Goal: Transaction & Acquisition: Purchase product/service

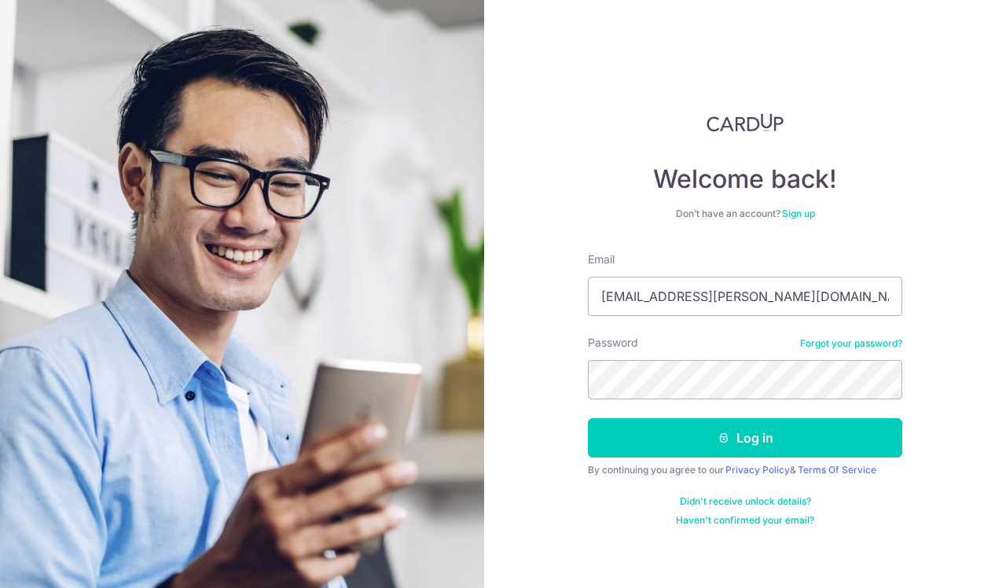
type input "[EMAIL_ADDRESS][PERSON_NAME][DOMAIN_NAME]"
click at [745, 438] on button "Log in" at bounding box center [745, 437] width 314 height 39
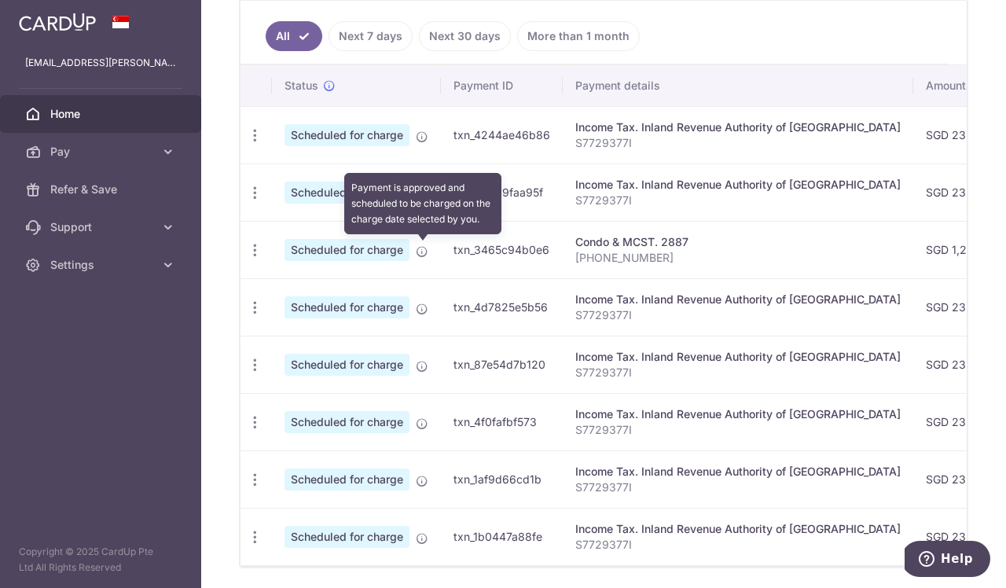
click at [424, 253] on icon at bounding box center [422, 251] width 13 height 13
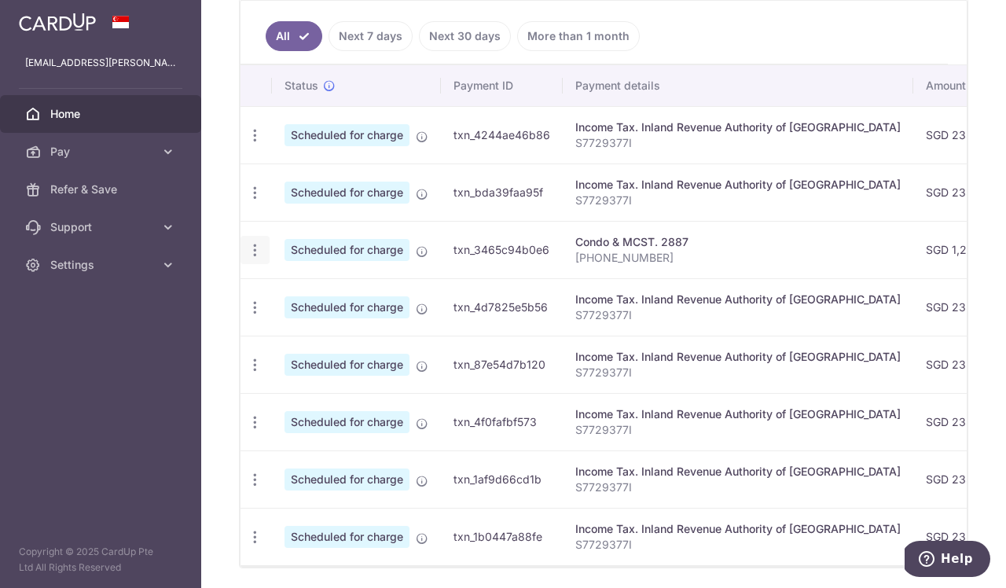
click at [256, 252] on icon "button" at bounding box center [255, 250] width 17 height 17
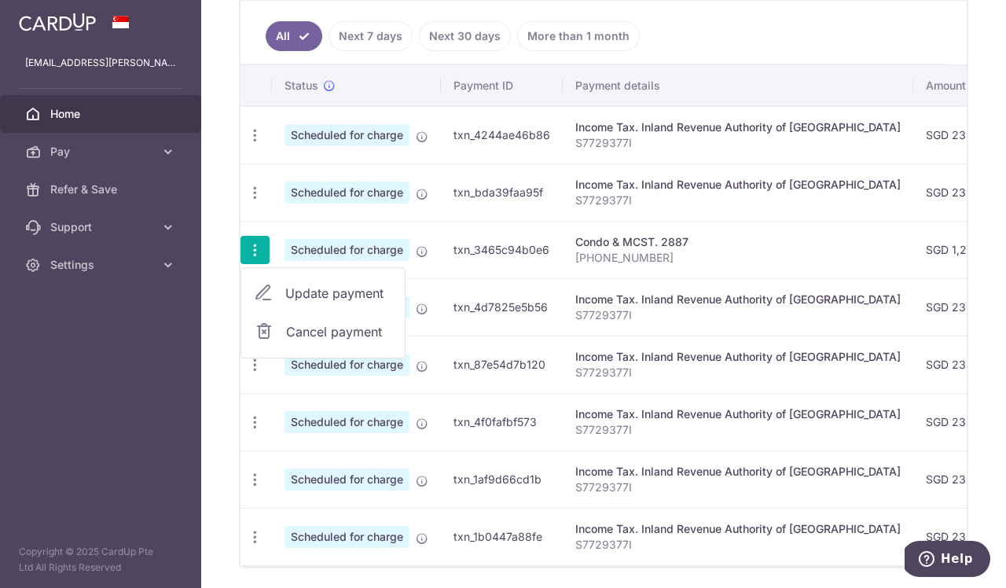
click at [520, 247] on td "txn_3465c94b0e6" at bounding box center [502, 249] width 122 height 57
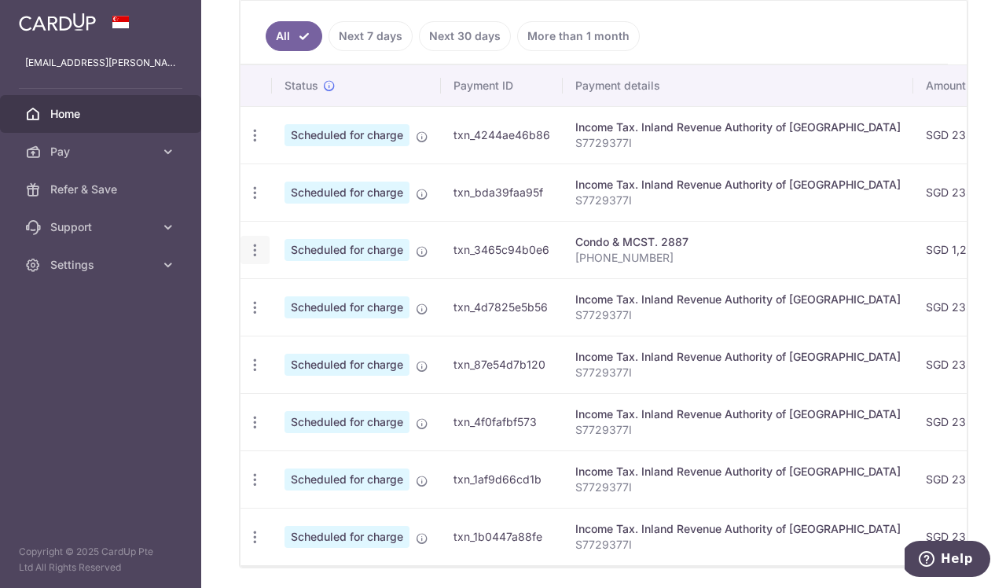
click at [256, 254] on icon "button" at bounding box center [255, 250] width 17 height 17
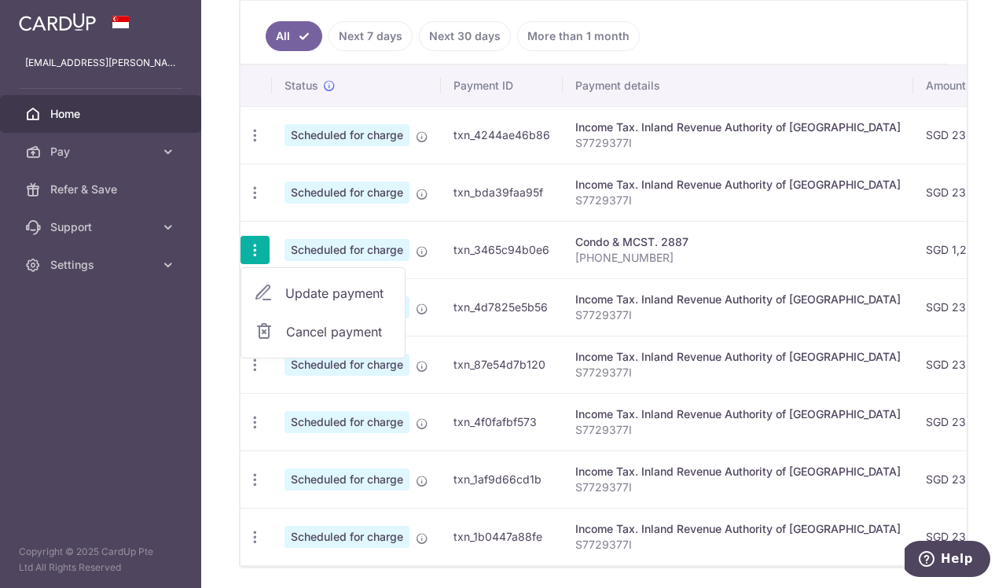
click at [328, 288] on span "Update payment" at bounding box center [338, 293] width 107 height 19
radio input "true"
type input "1,206.63"
type input "24/10/2025"
type input "022-11-12"
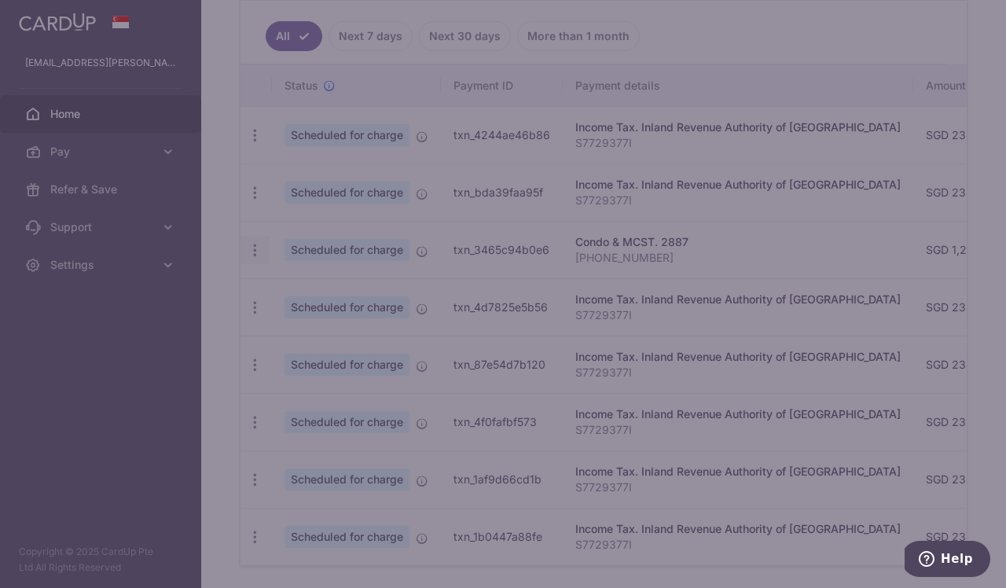
type input "REC185"
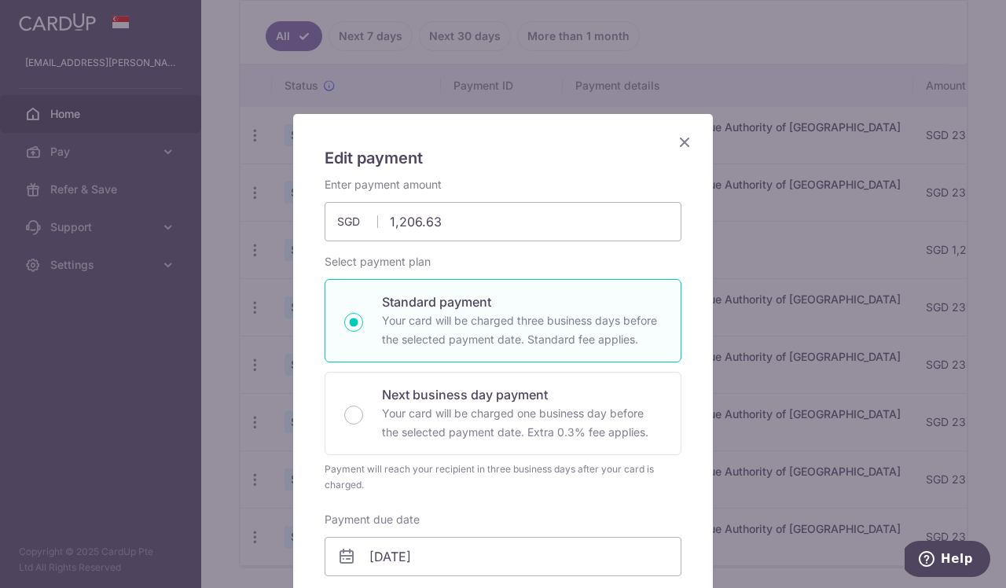
click at [683, 139] on icon "Close" at bounding box center [684, 142] width 19 height 20
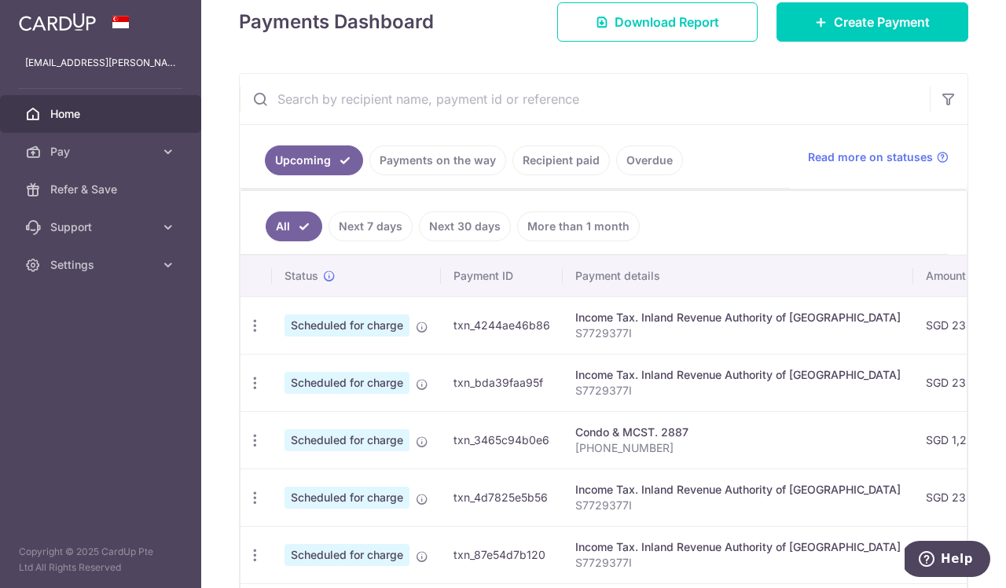
scroll to position [230, 0]
click at [251, 326] on icon "button" at bounding box center [255, 326] width 17 height 17
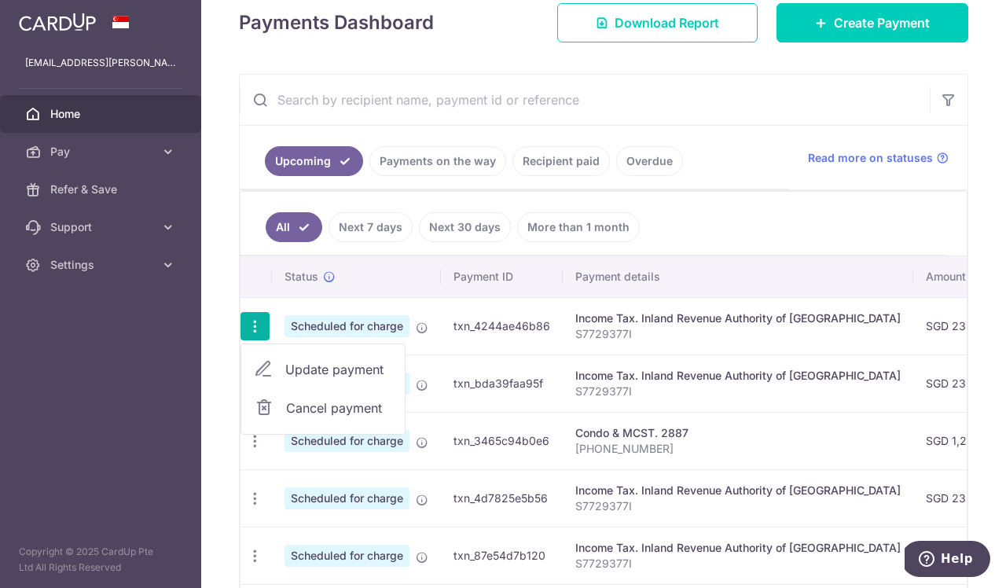
click at [339, 368] on span "Update payment" at bounding box center [338, 369] width 107 height 19
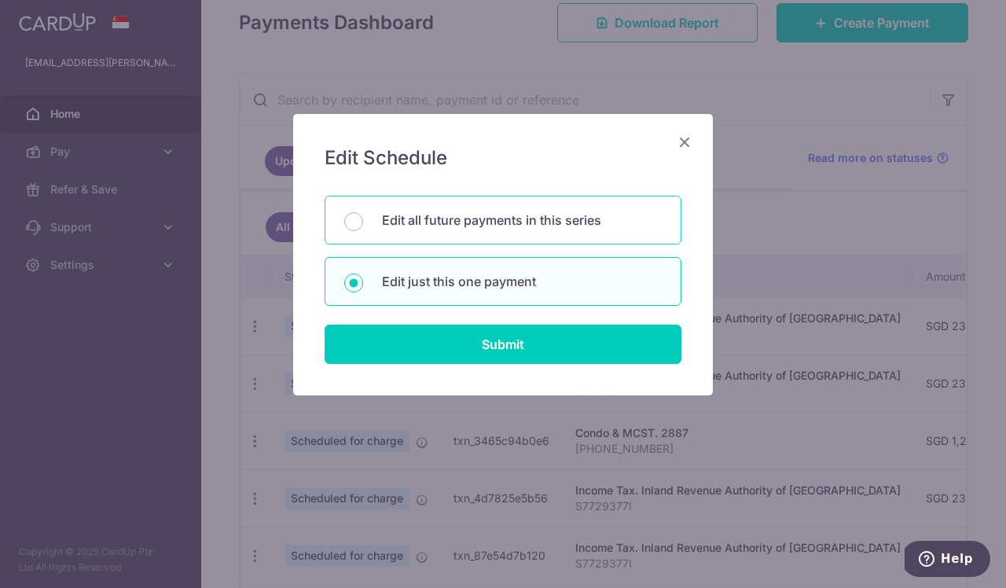
click at [556, 222] on p "Edit all future payments in this series" at bounding box center [522, 220] width 280 height 19
click at [363, 222] on input "Edit all future payments in this series" at bounding box center [353, 221] width 19 height 19
radio input "true"
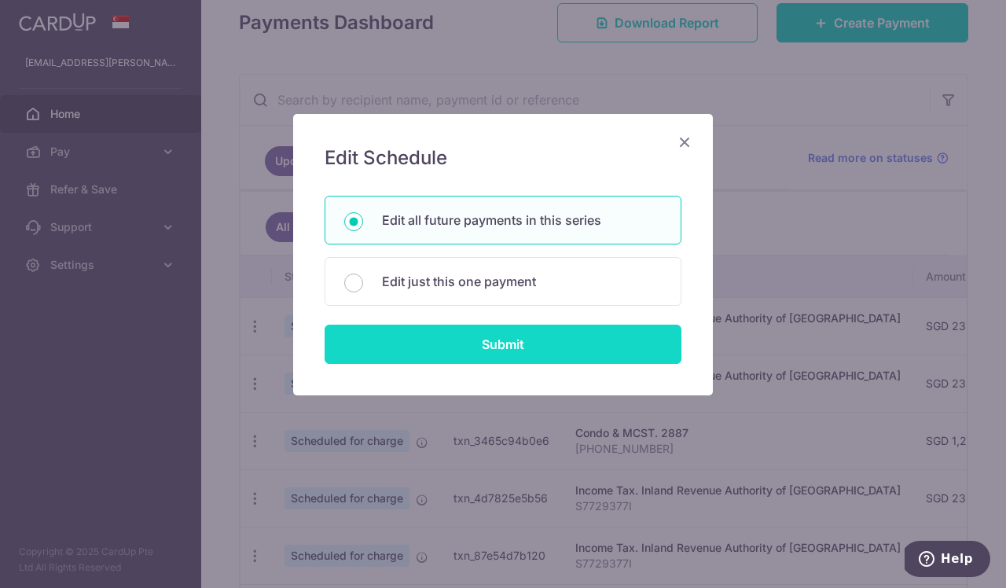
click at [527, 348] on input "Submit" at bounding box center [503, 344] width 357 height 39
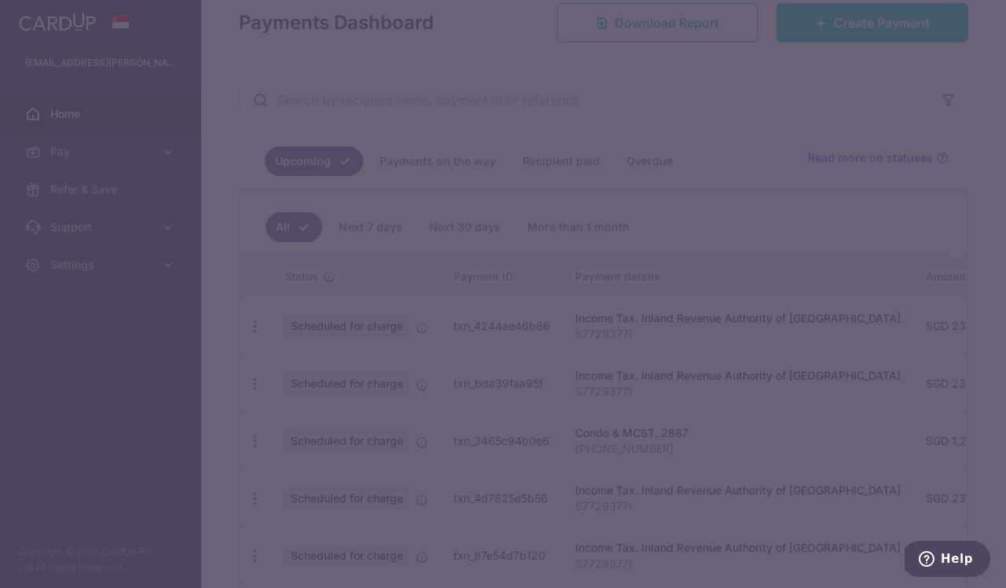
type input "235.00"
radio input "true"
type input "S7729377I"
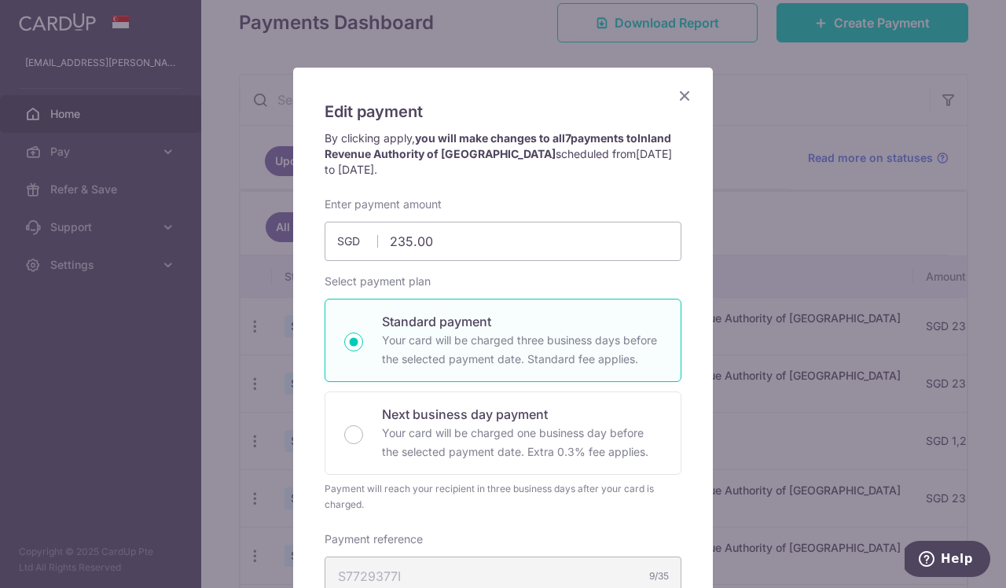
scroll to position [31, 0]
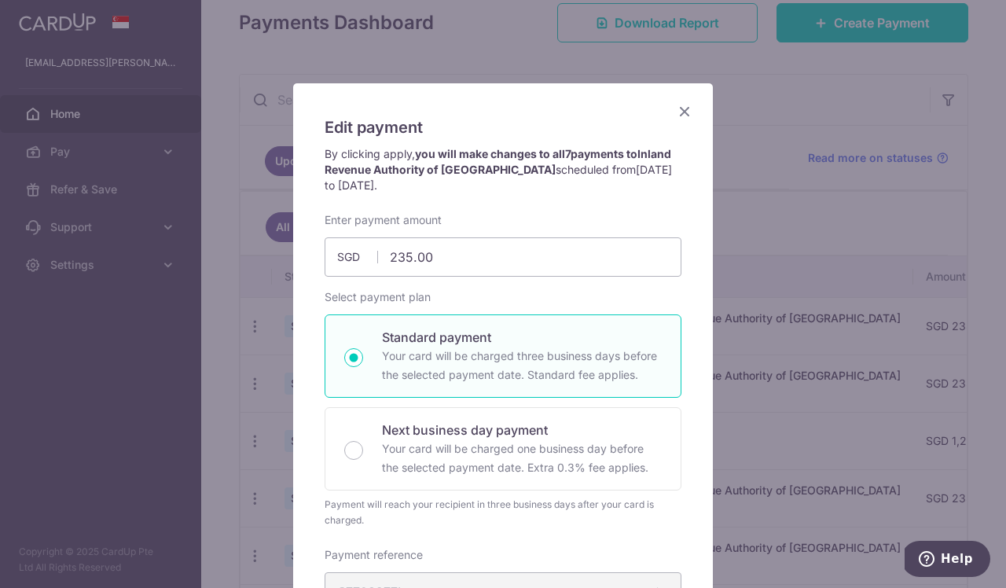
click at [689, 109] on icon "Close" at bounding box center [684, 111] width 19 height 20
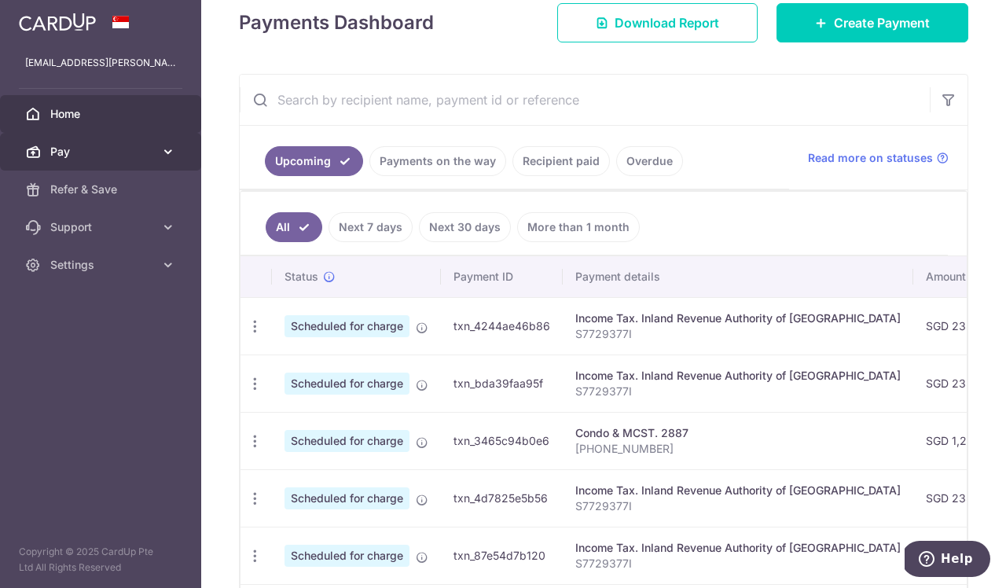
click at [57, 150] on span "Pay" at bounding box center [102, 152] width 104 height 16
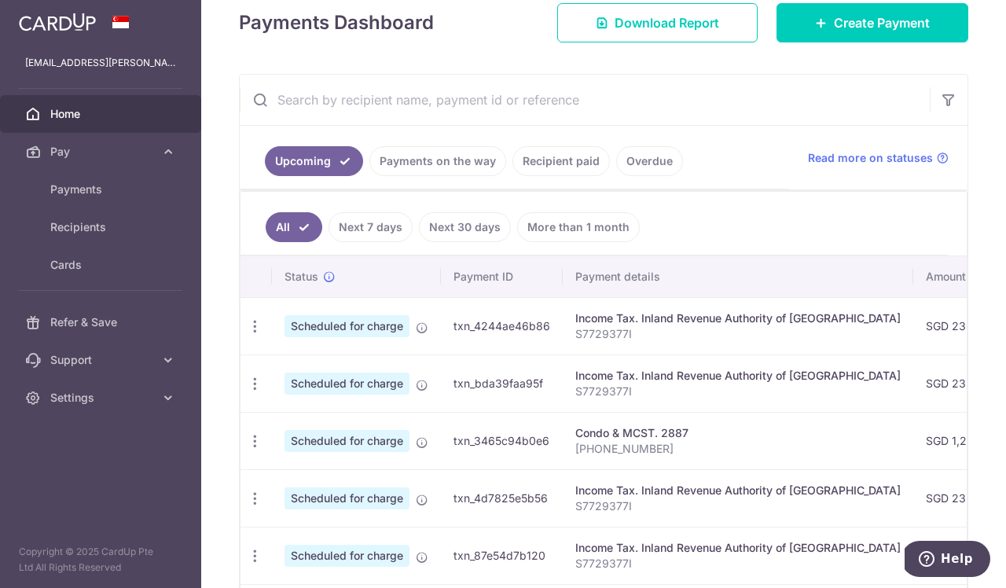
click at [50, 30] on img at bounding box center [57, 22] width 77 height 19
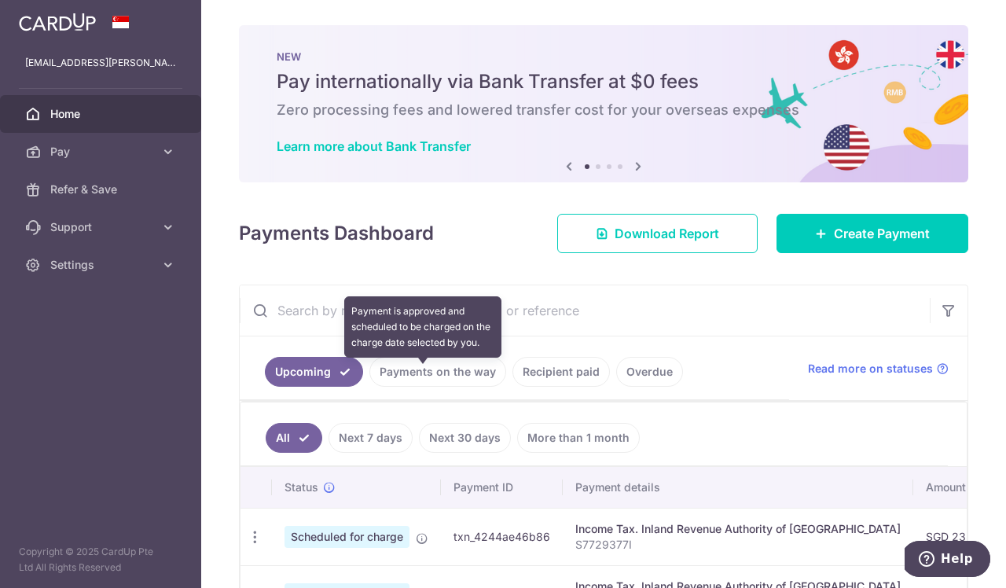
scroll to position [0, 0]
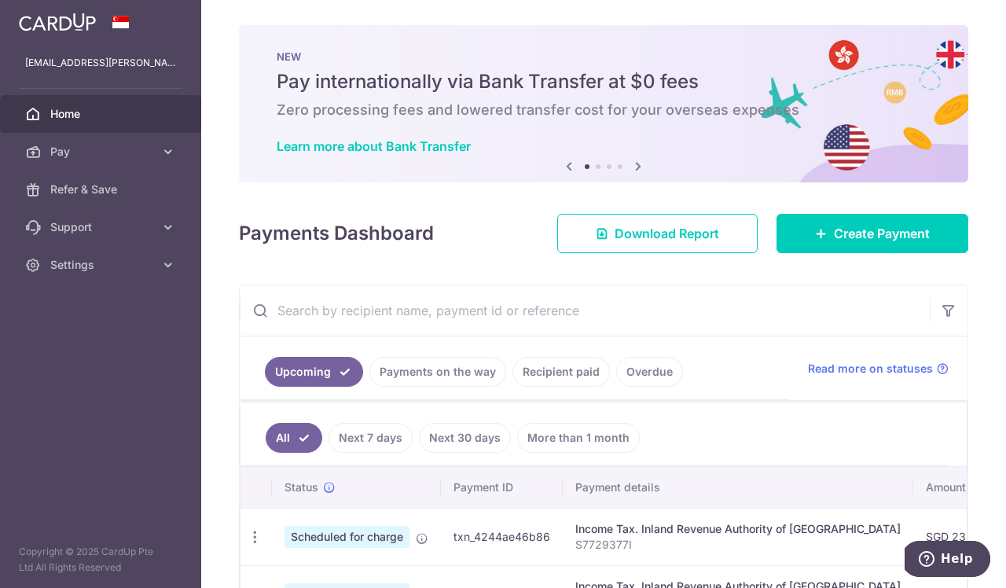
click at [65, 23] on img at bounding box center [57, 22] width 77 height 19
click at [847, 236] on span "Create Payment" at bounding box center [882, 233] width 96 height 19
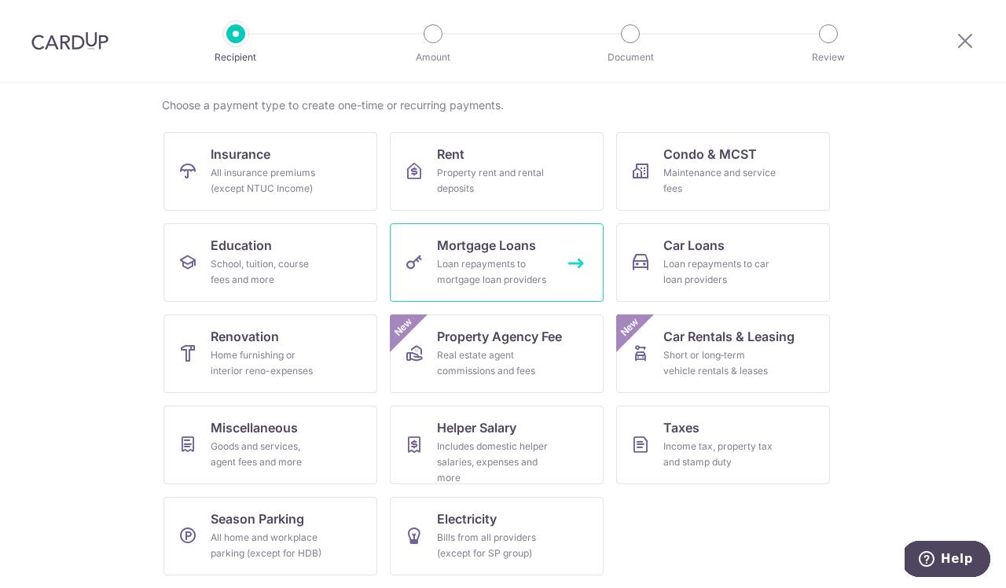
scroll to position [116, 0]
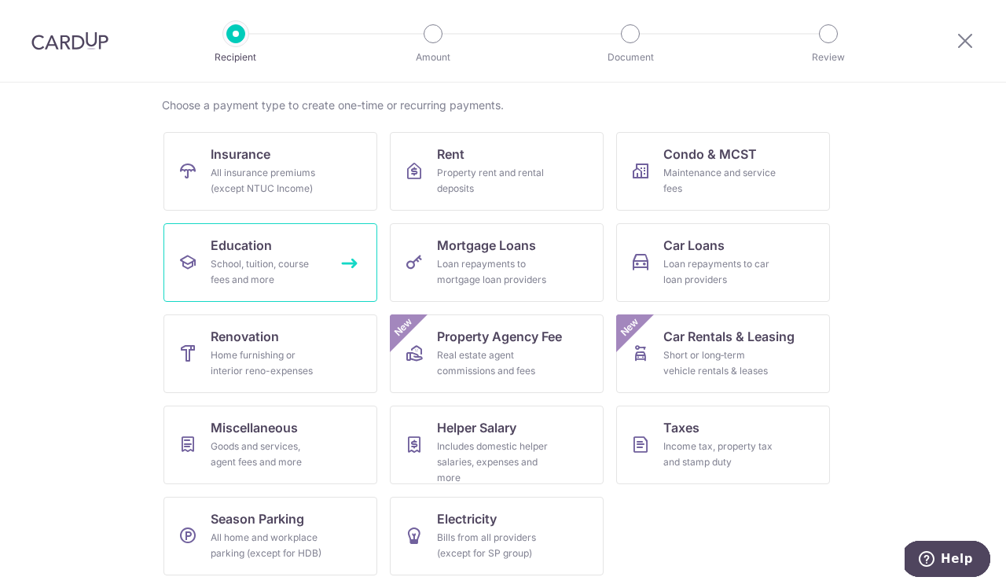
click at [220, 255] on link "Education School, tuition, course fees and more" at bounding box center [271, 262] width 214 height 79
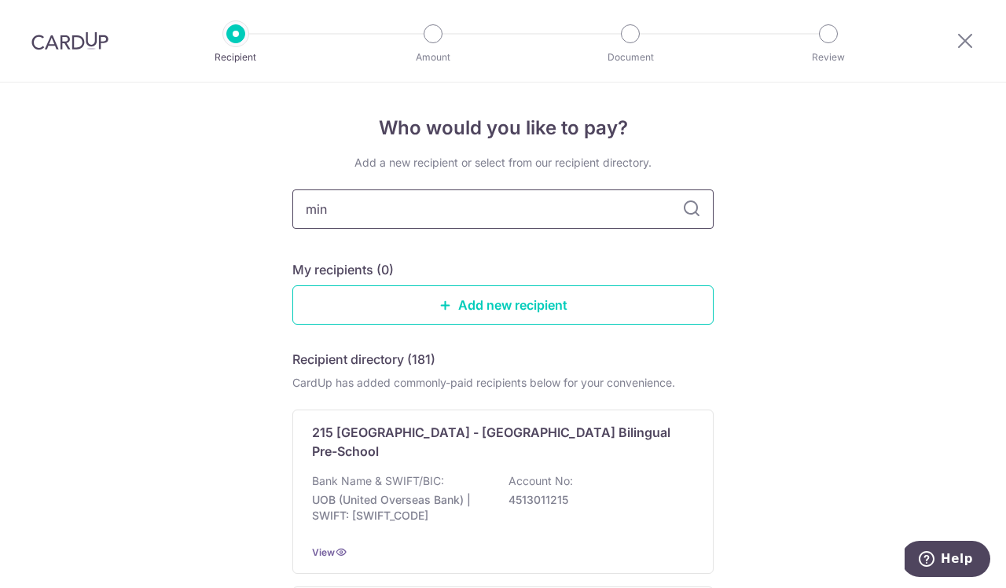
type input "mind"
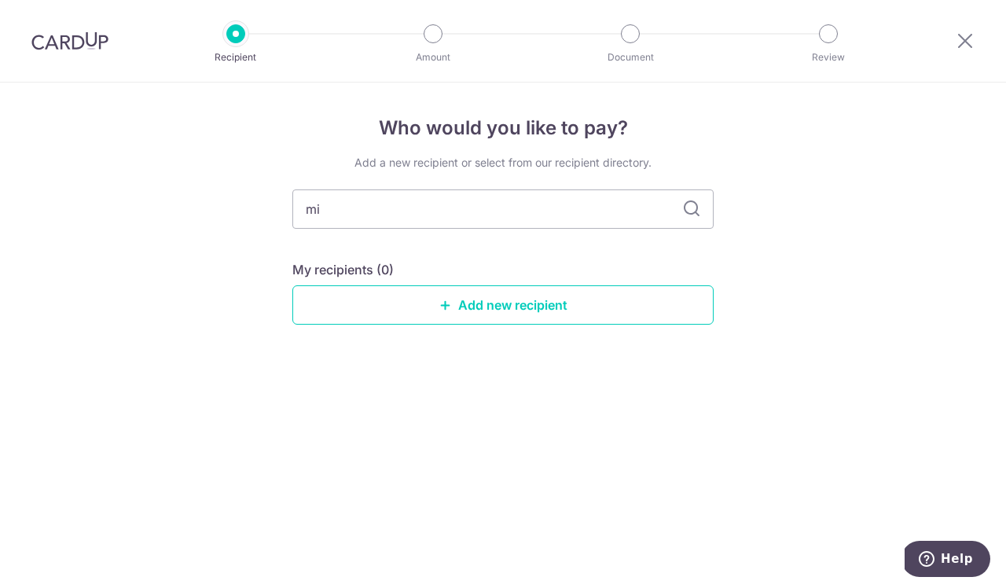
type input "m"
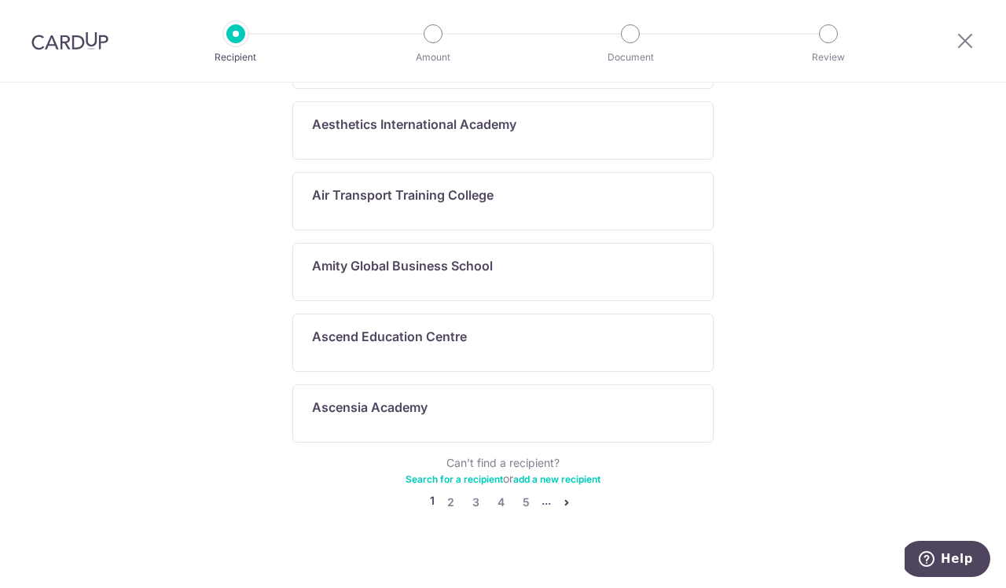
scroll to position [853, 0]
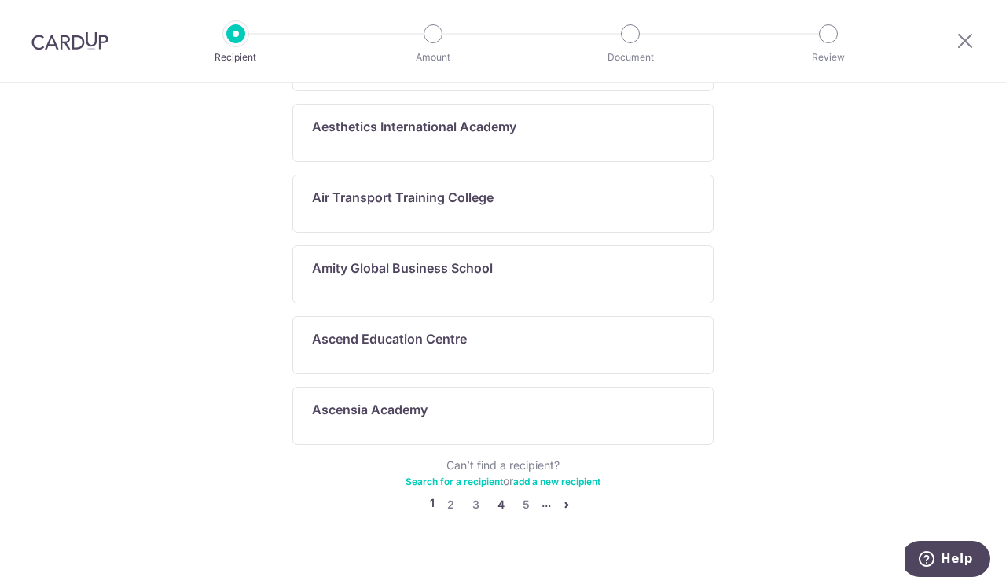
click at [497, 495] on link "4" at bounding box center [500, 504] width 19 height 19
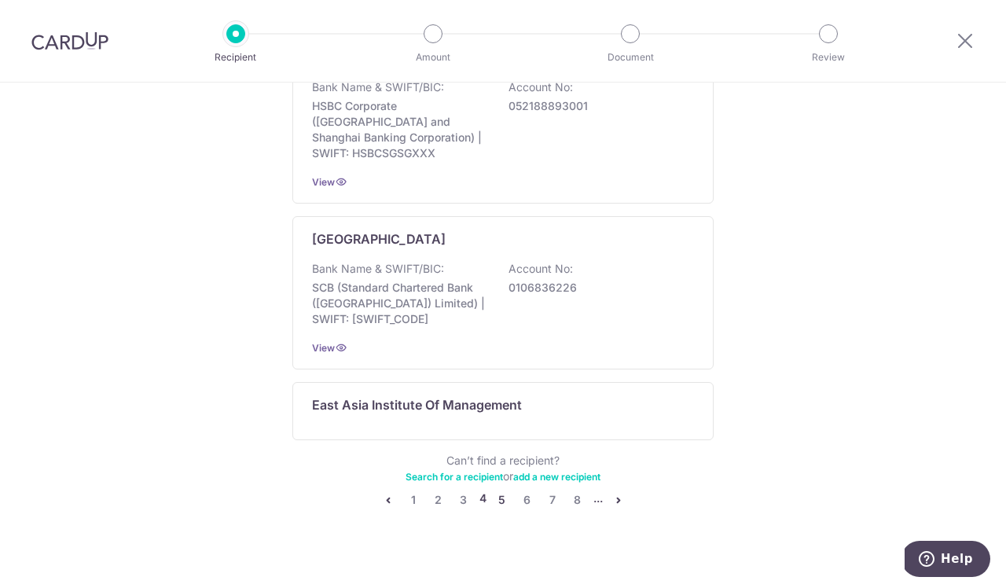
scroll to position [956, 0]
click at [551, 492] on link "7" at bounding box center [552, 501] width 19 height 19
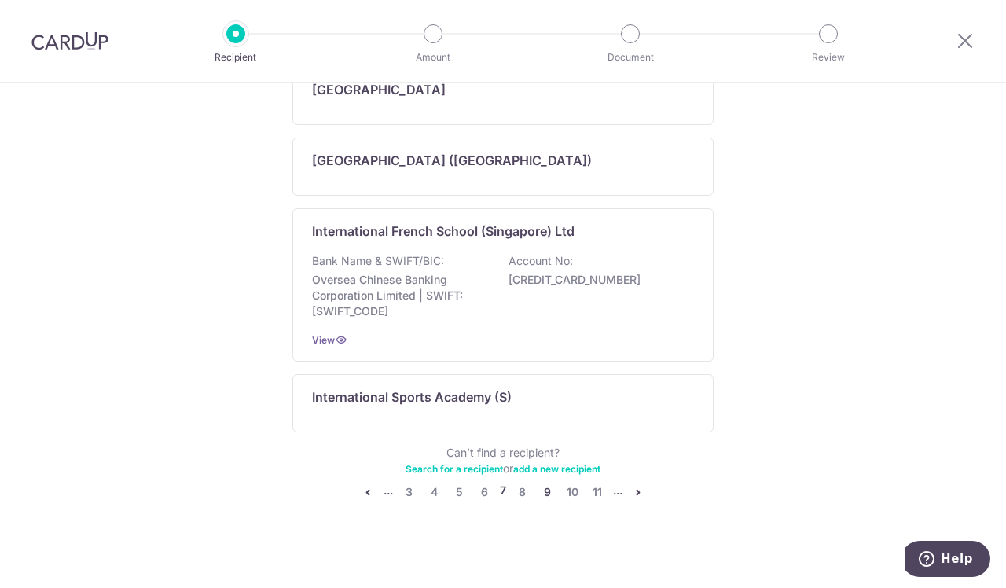
scroll to position [942, 0]
click at [541, 491] on link "9" at bounding box center [547, 491] width 19 height 19
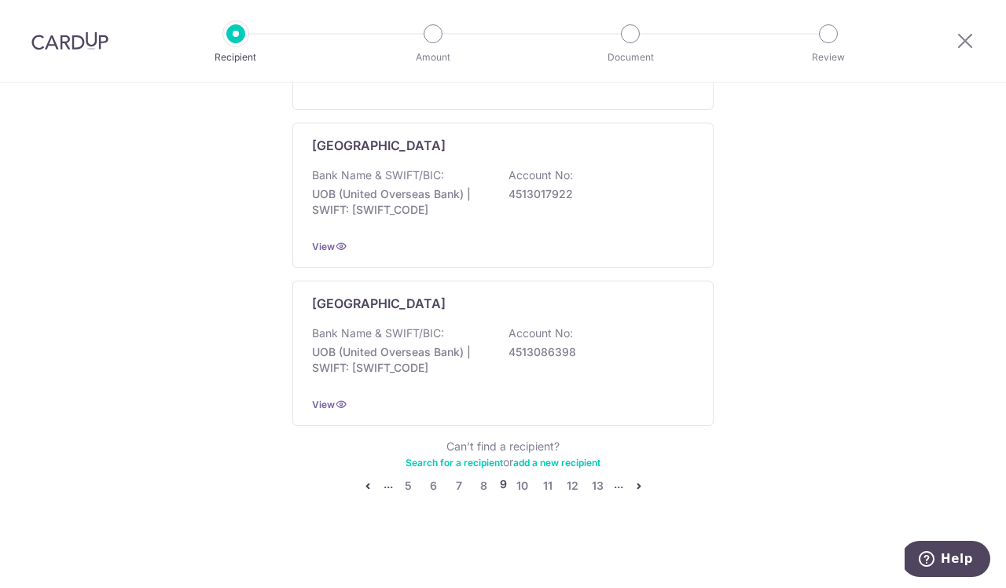
scroll to position [940, 0]
click at [520, 479] on link "10" at bounding box center [522, 485] width 19 height 19
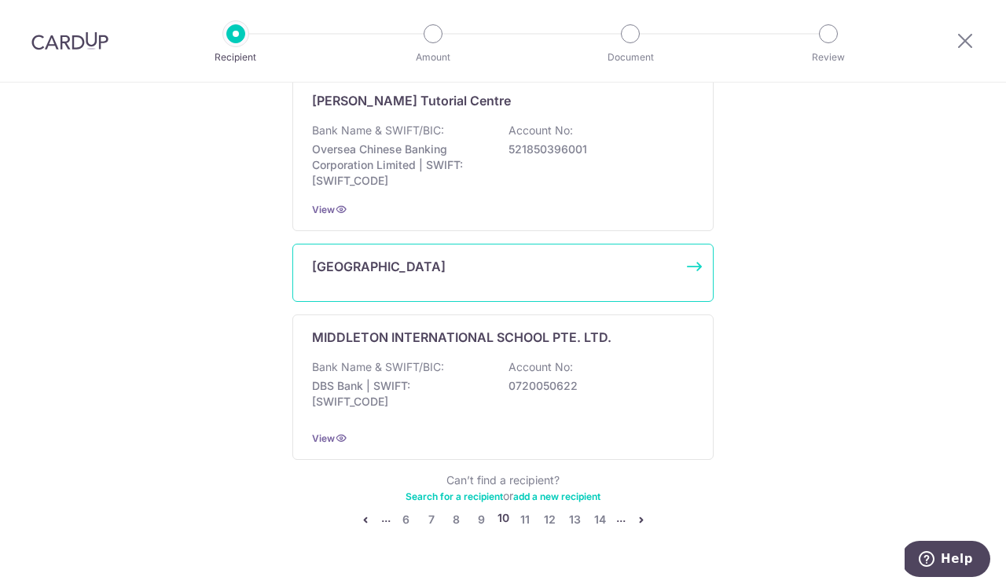
scroll to position [1233, 0]
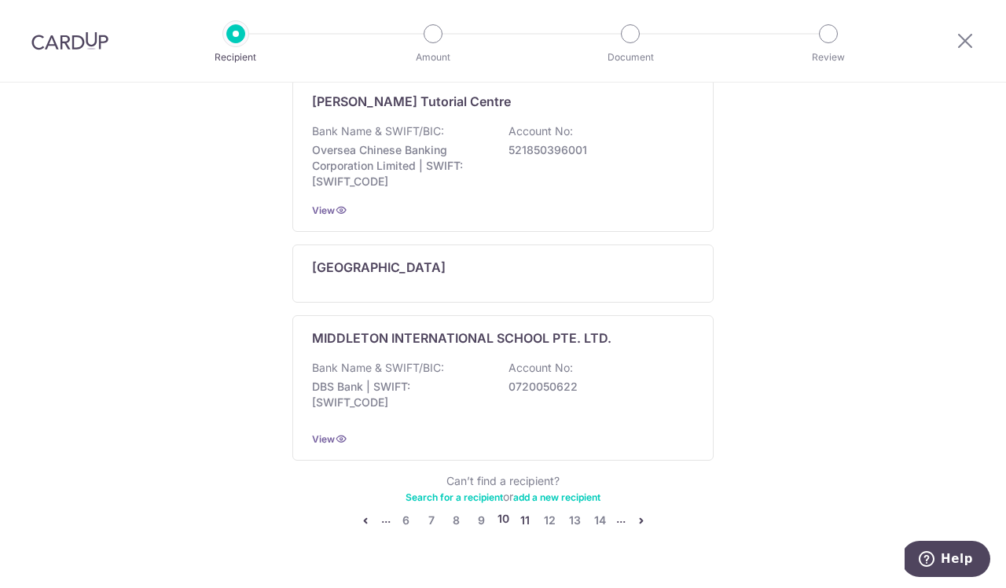
click at [526, 511] on link "11" at bounding box center [525, 520] width 19 height 19
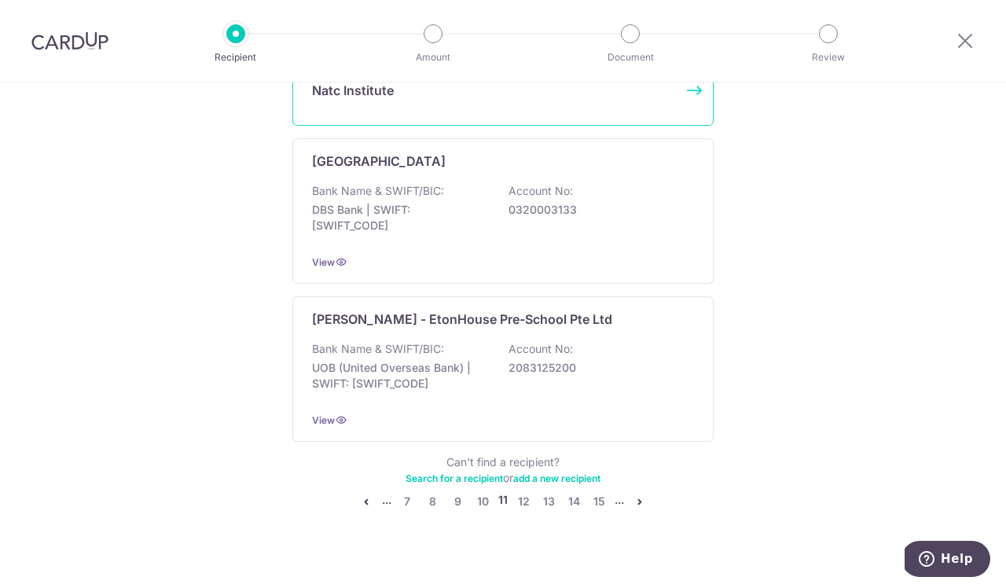
scroll to position [1214, 0]
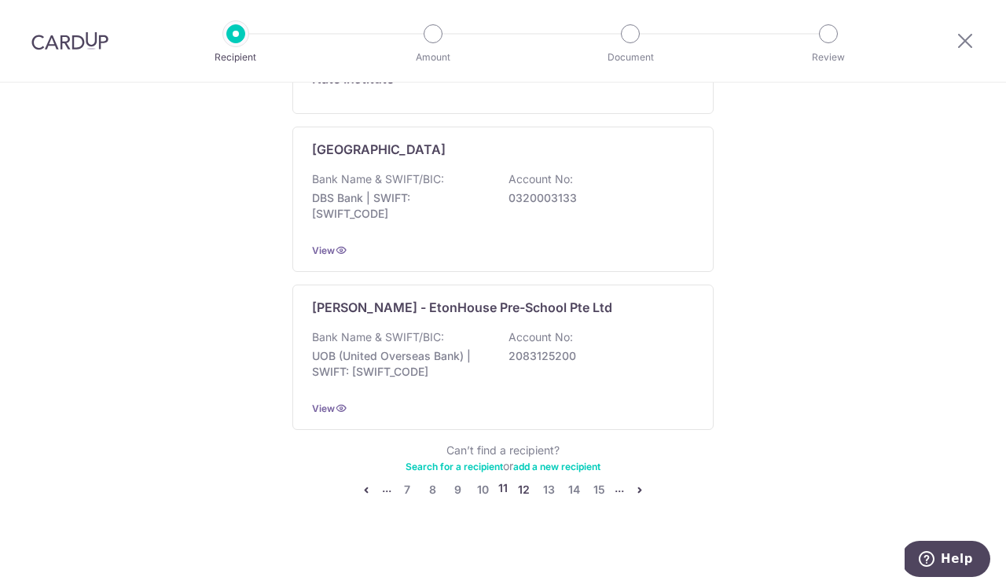
click at [525, 486] on link "12" at bounding box center [523, 489] width 19 height 19
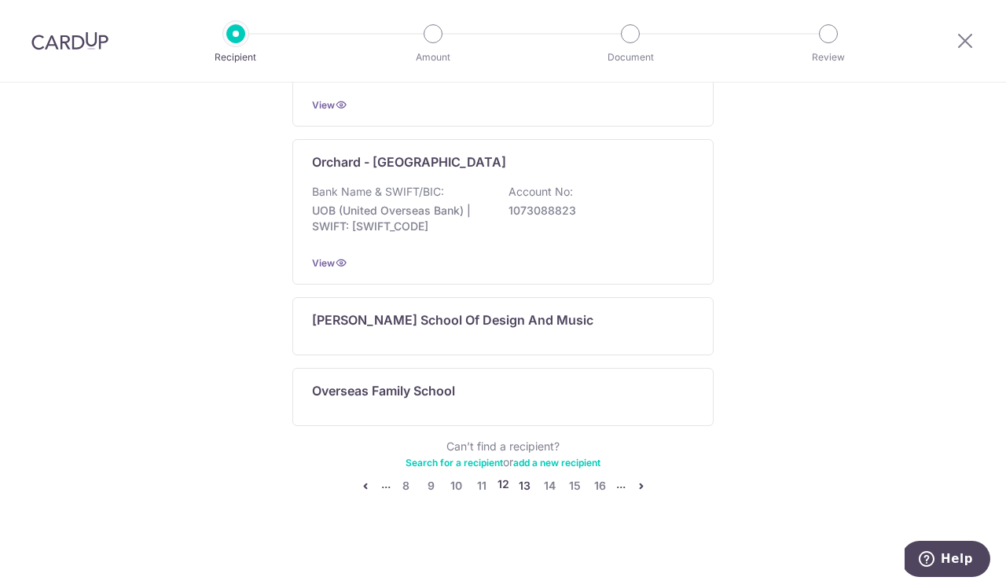
scroll to position [1122, 0]
click at [486, 488] on link "11" at bounding box center [481, 485] width 19 height 19
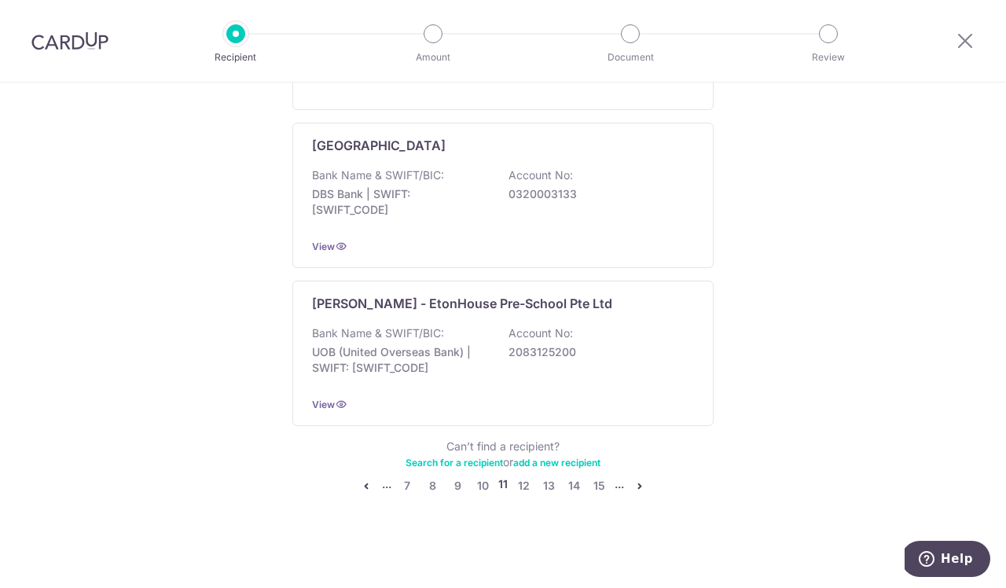
scroll to position [1218, 0]
click at [483, 485] on link "10" at bounding box center [482, 485] width 19 height 19
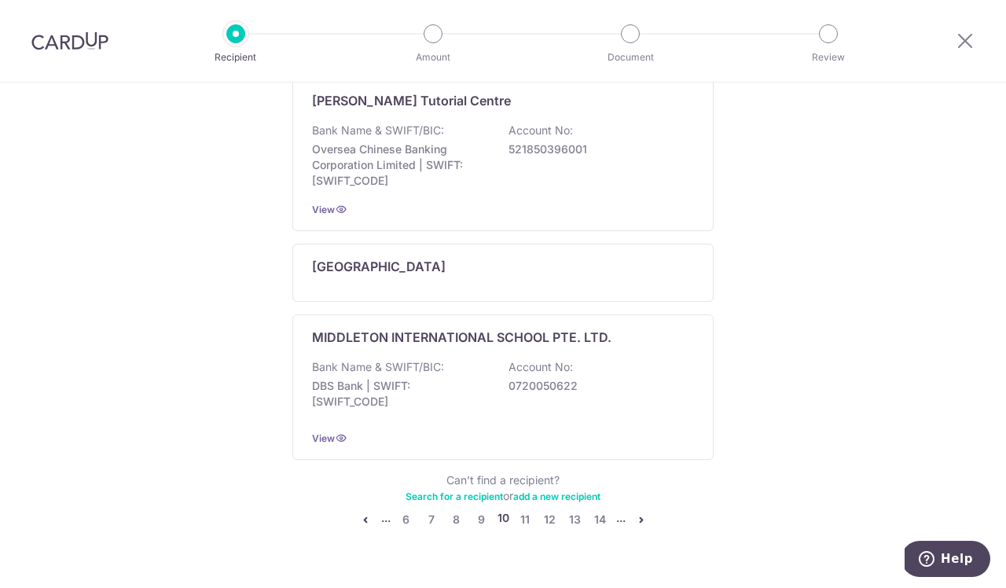
scroll to position [1233, 0]
click at [481, 511] on link "9" at bounding box center [481, 520] width 19 height 19
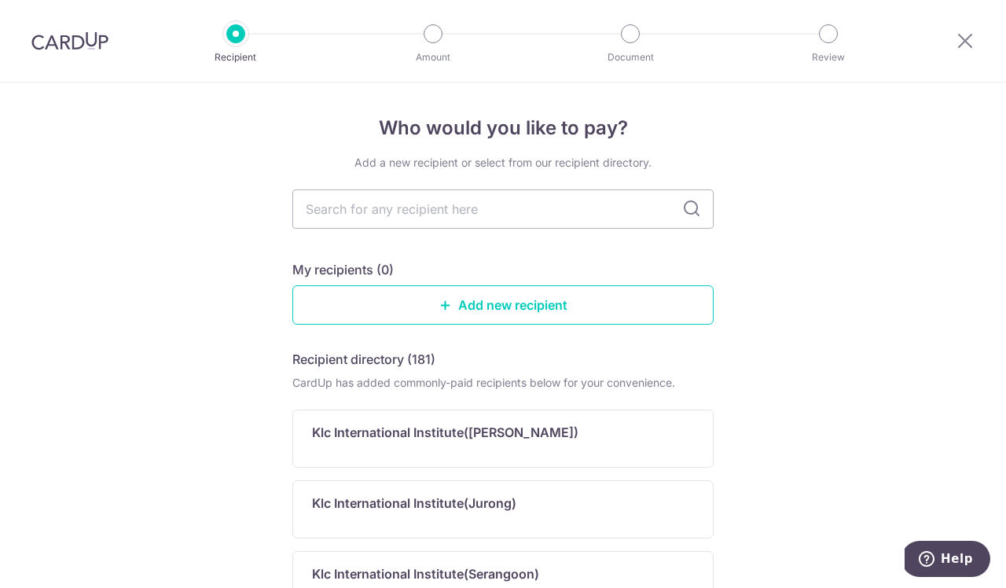
scroll to position [0, 0]
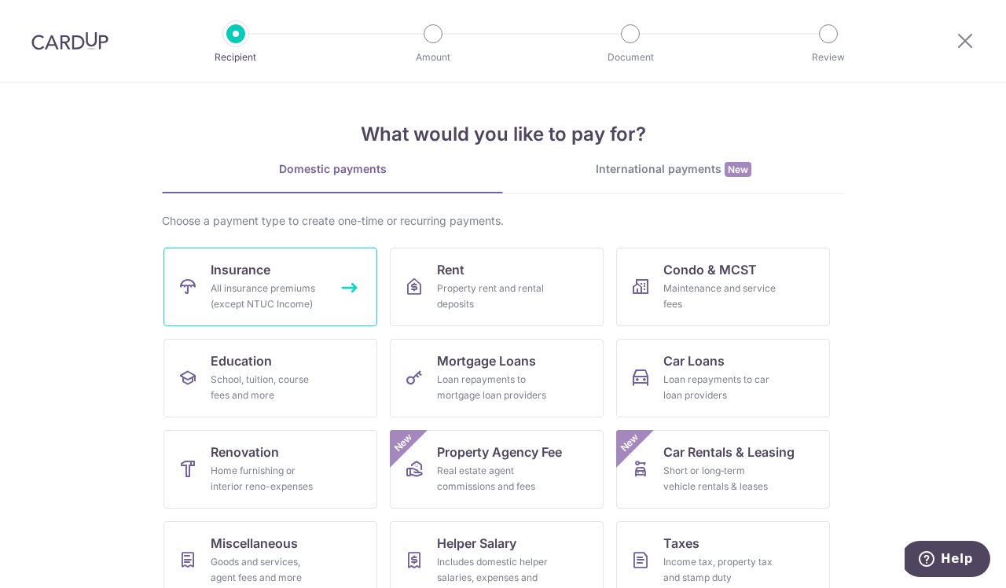
click at [284, 288] on div "All insurance premiums (except NTUC Income)" at bounding box center [267, 296] width 113 height 31
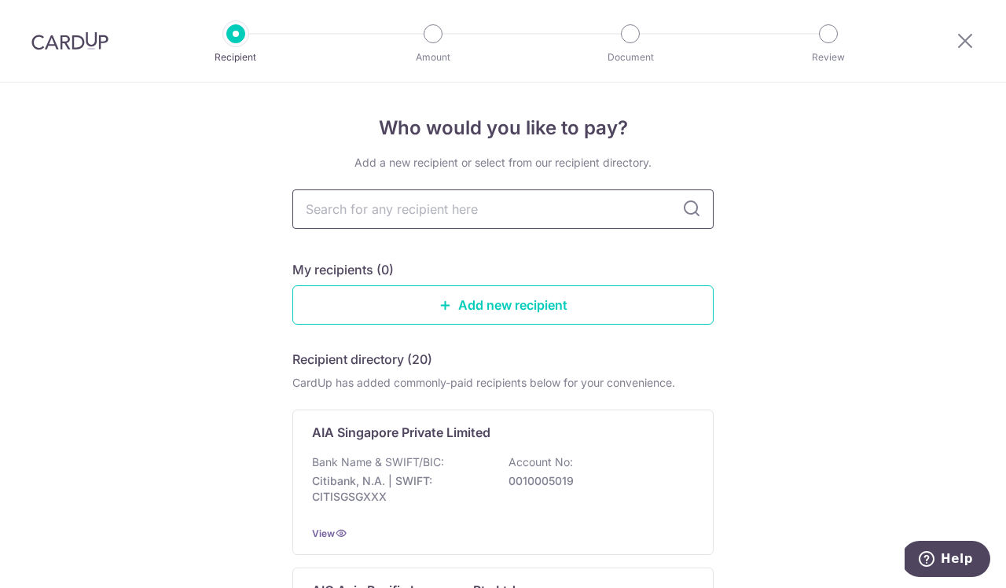
type input "e"
type input "et"
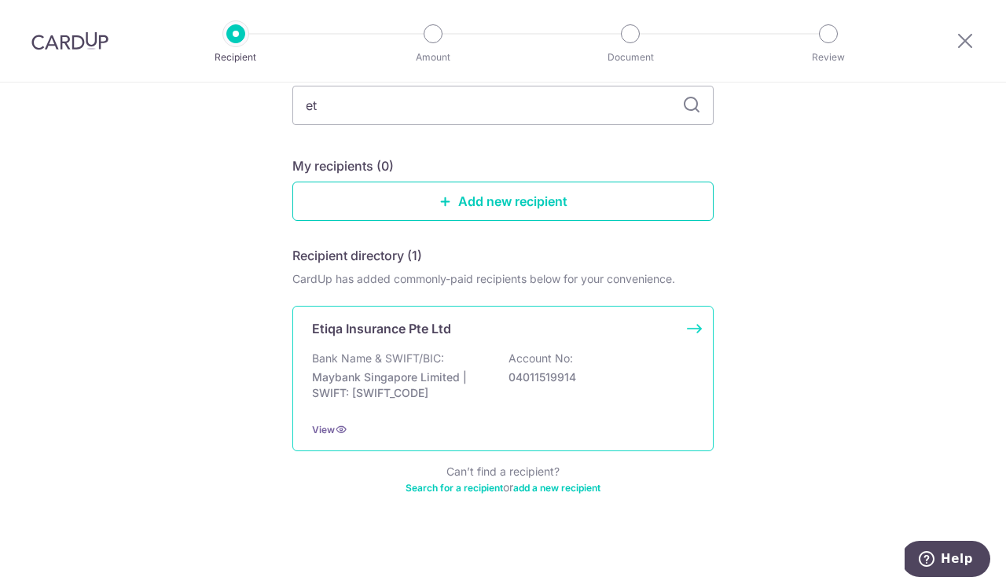
scroll to position [104, 0]
click at [687, 325] on div "Etiqa Insurance Pte Ltd Bank Name & SWIFT/BIC: Maybank Singapore Limited | SWIF…" at bounding box center [502, 378] width 421 height 145
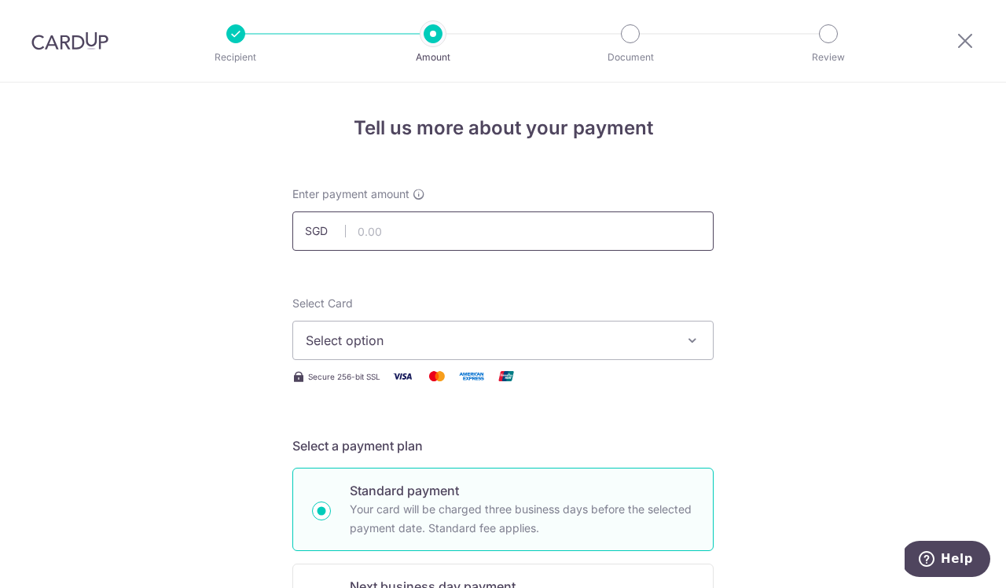
click at [388, 231] on input "text" at bounding box center [502, 230] width 421 height 39
type input "480.00"
click at [545, 327] on button "Select option" at bounding box center [502, 340] width 421 height 39
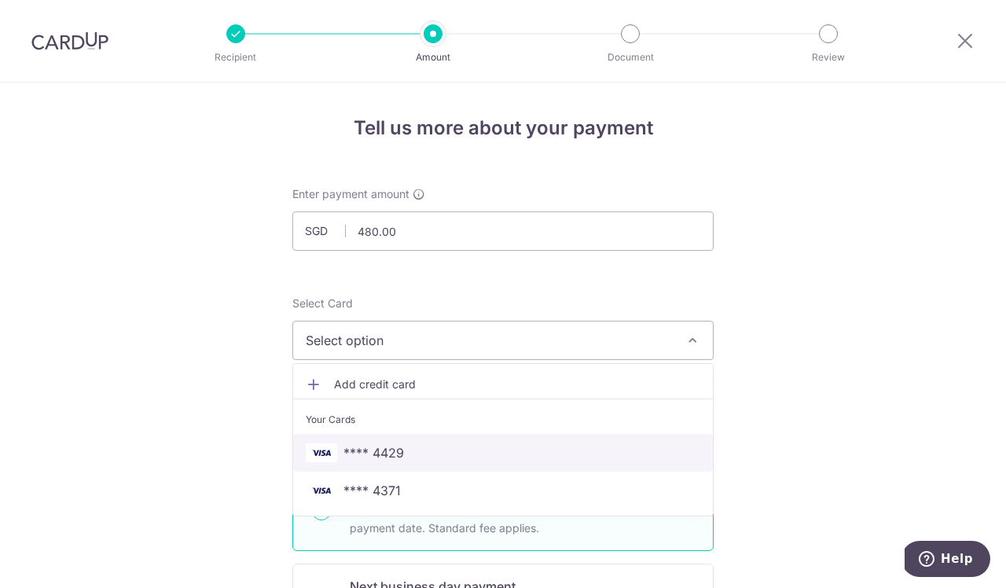
click at [456, 459] on span "**** 4429" at bounding box center [503, 452] width 395 height 19
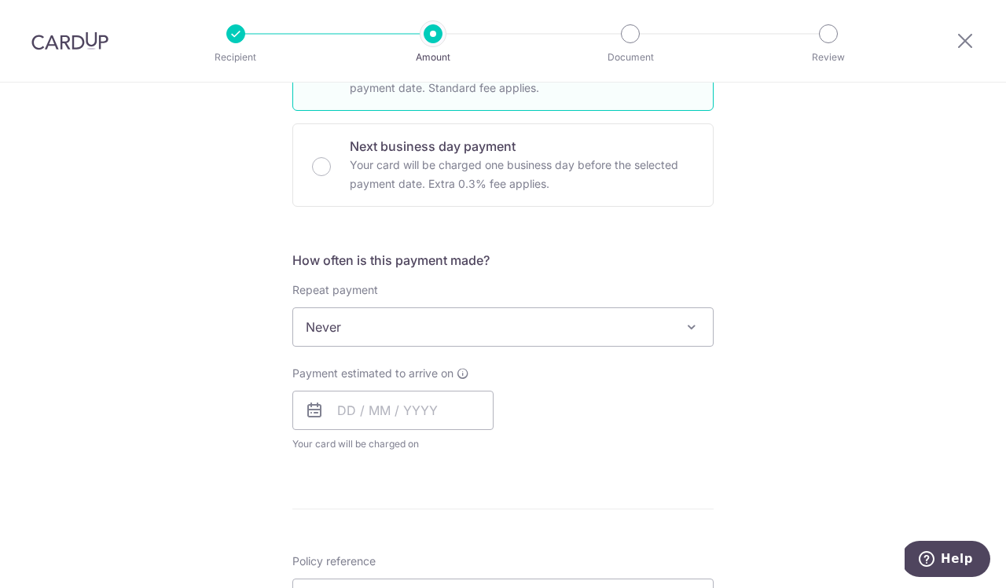
scroll to position [454, 0]
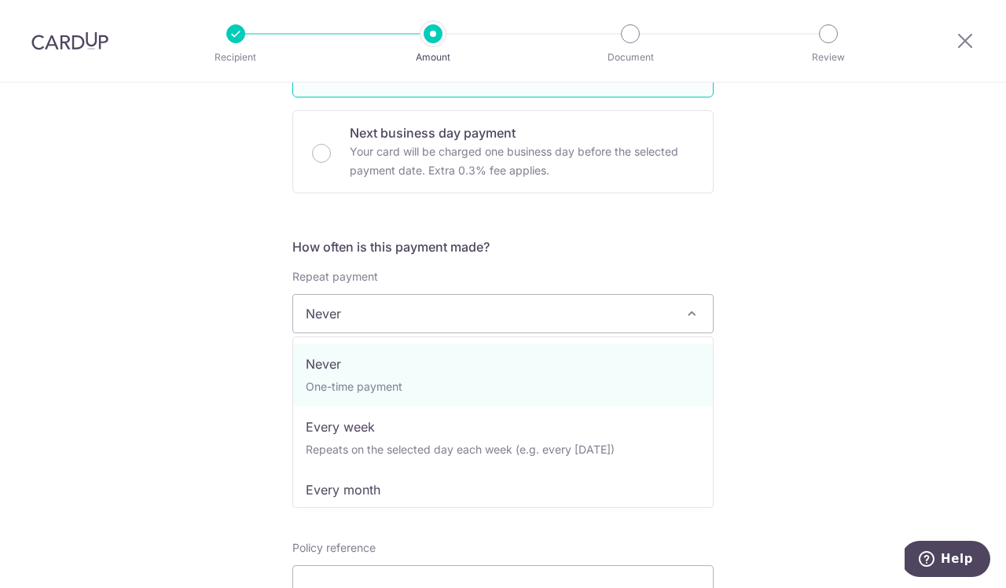
click at [688, 314] on span at bounding box center [691, 313] width 19 height 19
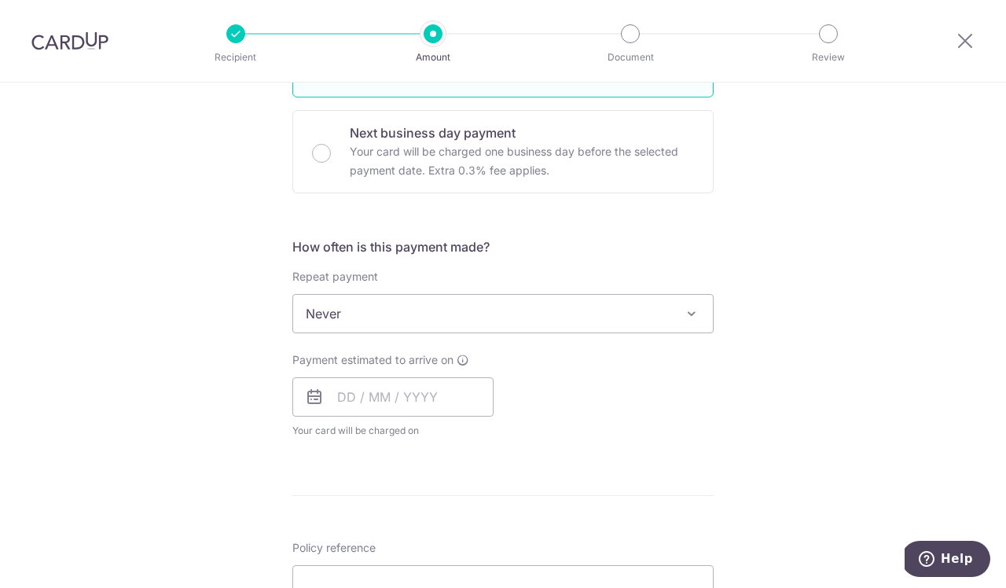
click at [688, 314] on span at bounding box center [691, 313] width 19 height 19
click at [402, 399] on input "text" at bounding box center [392, 396] width 201 height 39
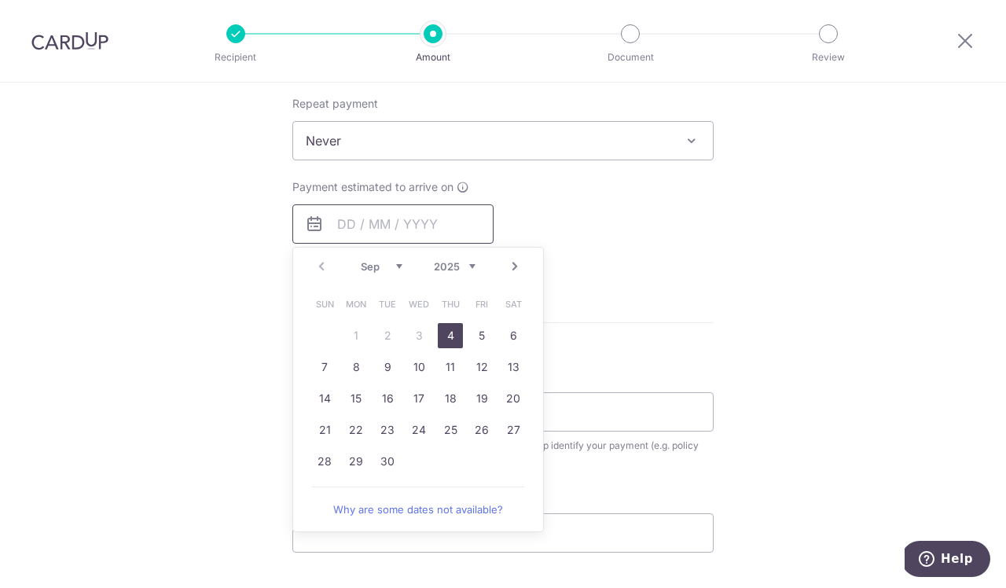
scroll to position [637, 0]
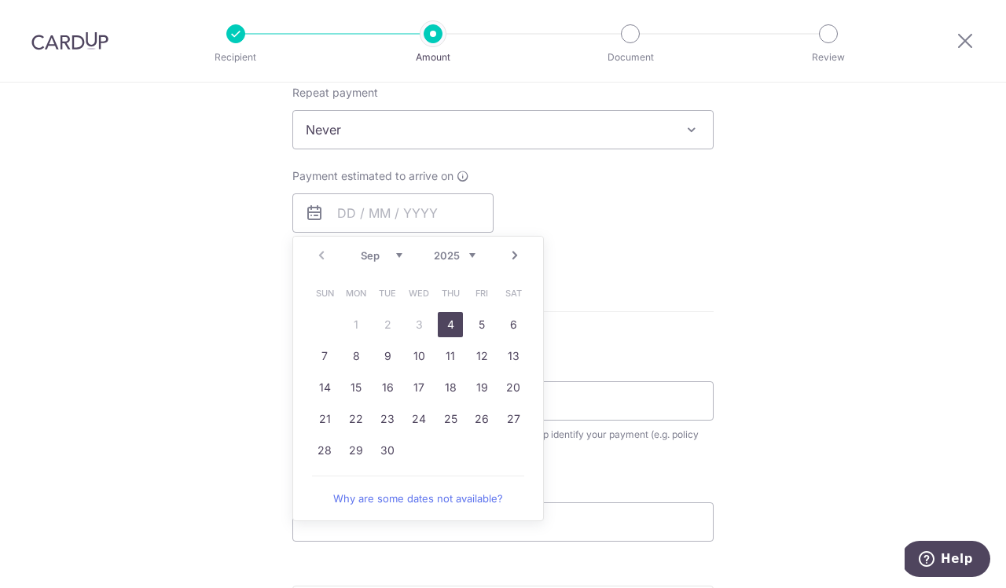
click at [450, 325] on link "4" at bounding box center [450, 324] width 25 height 25
type input "04/09/2025"
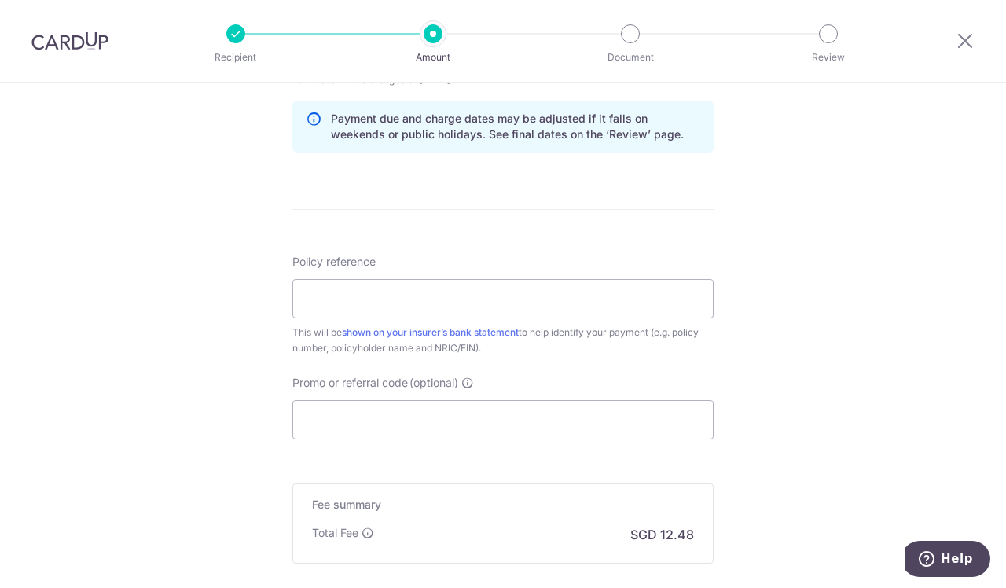
scroll to position [806, 0]
click at [457, 302] on input "Policy reference" at bounding box center [502, 296] width 421 height 39
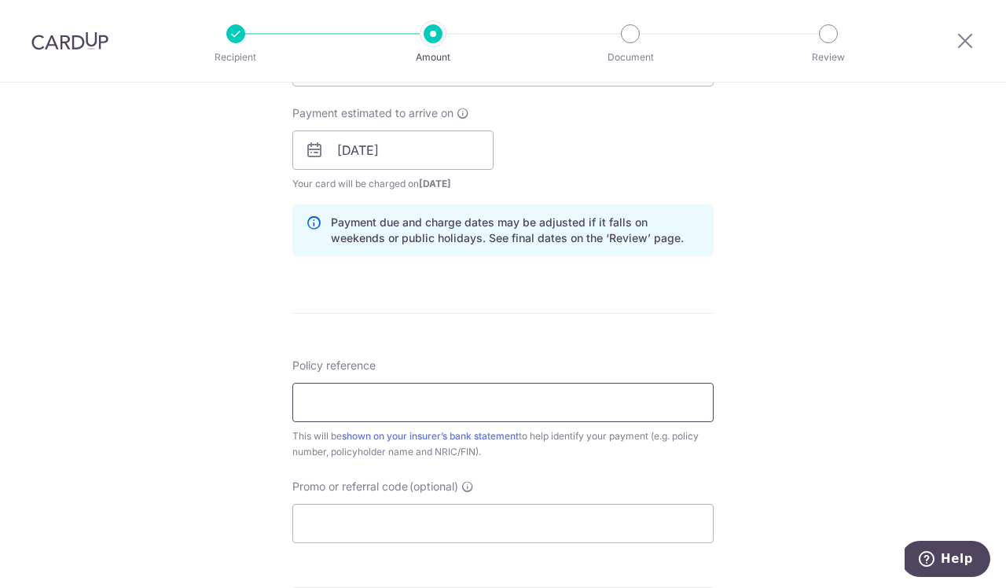
scroll to position [704, 0]
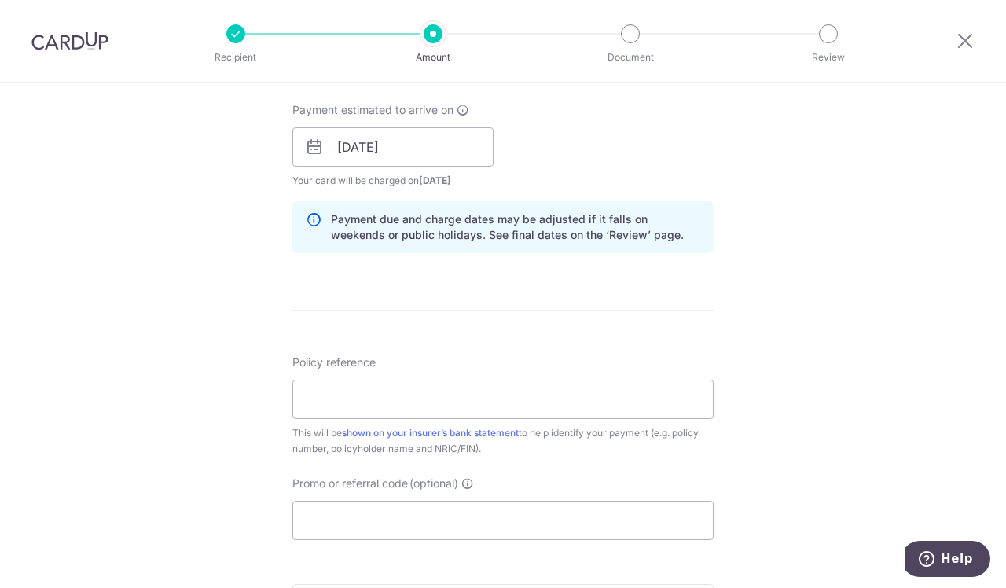
click at [630, 311] on form "Enter payment amount SGD 480.00 480.00 Select Card **** 4429 Add credit card Yo…" at bounding box center [502, 137] width 421 height 1309
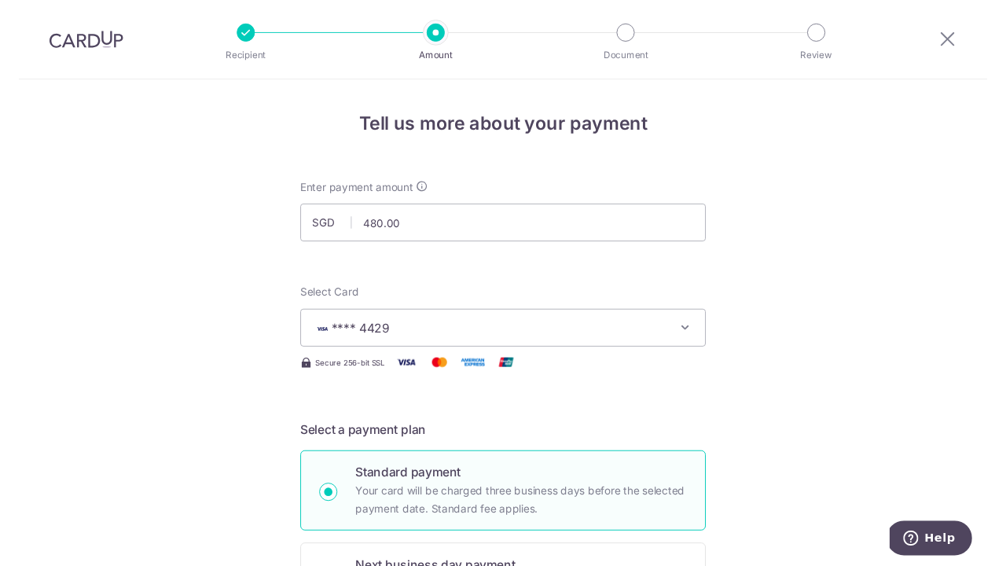
scroll to position [0, 0]
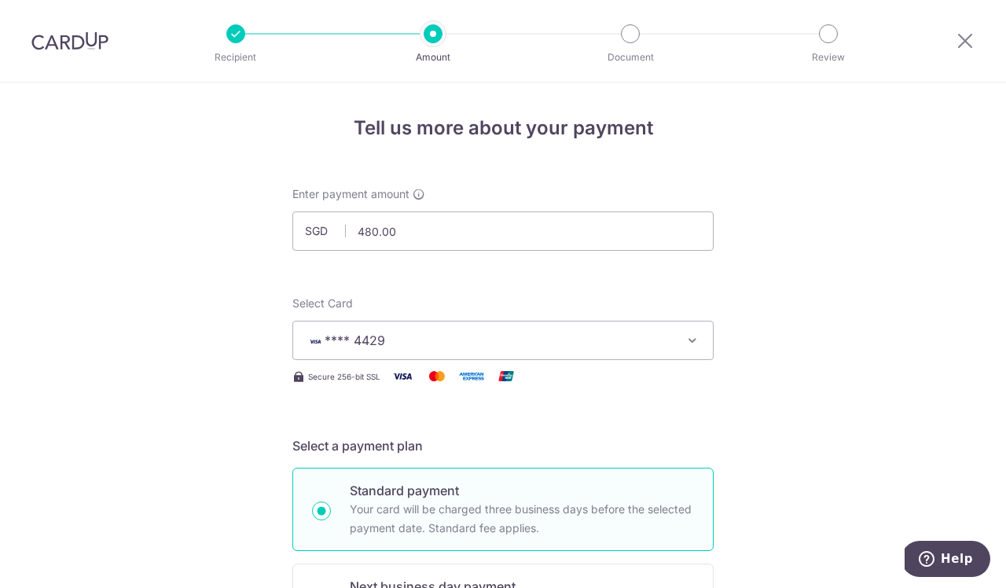
click at [88, 46] on img at bounding box center [69, 40] width 77 height 19
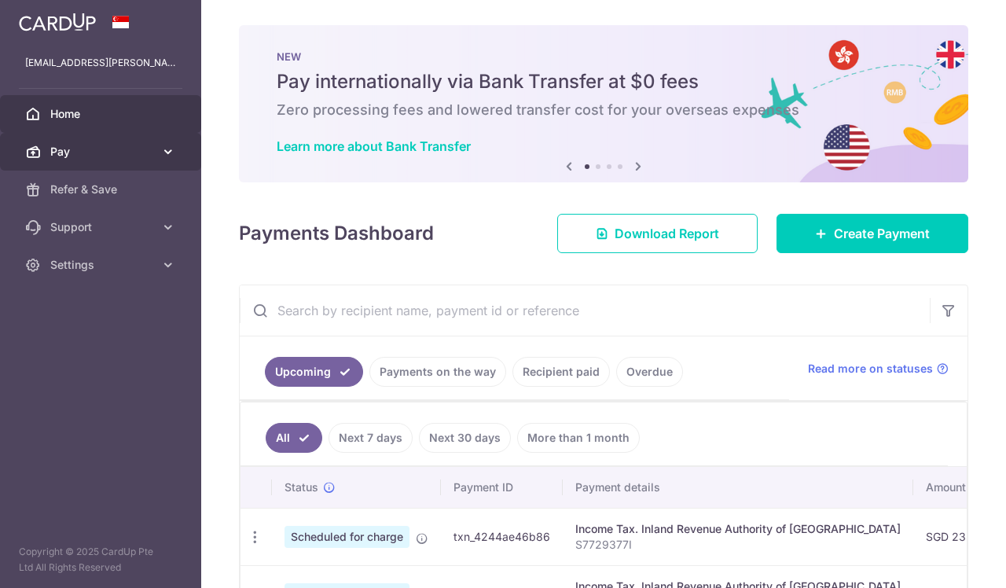
click at [174, 156] on icon at bounding box center [168, 152] width 16 height 16
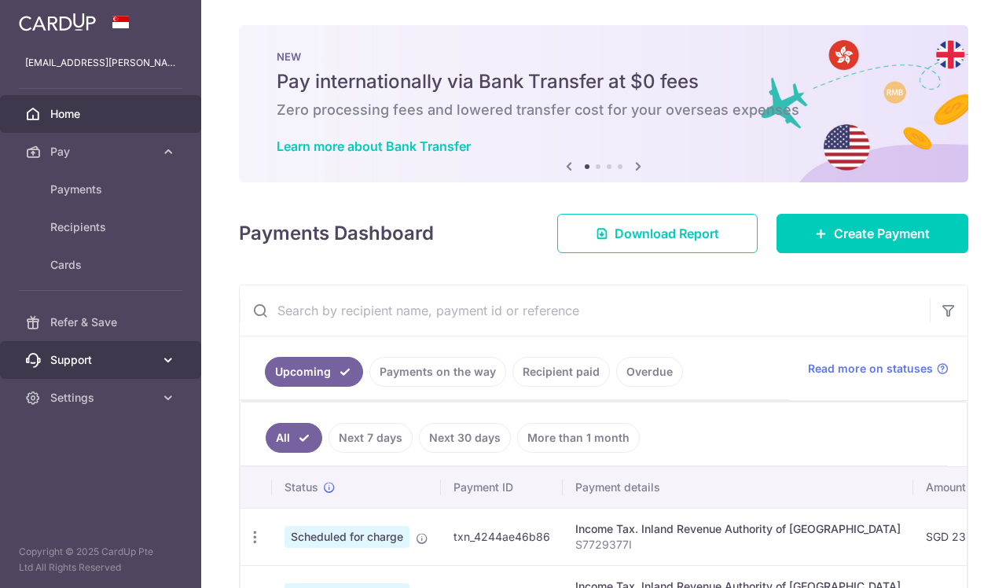
click at [175, 355] on icon at bounding box center [168, 360] width 16 height 16
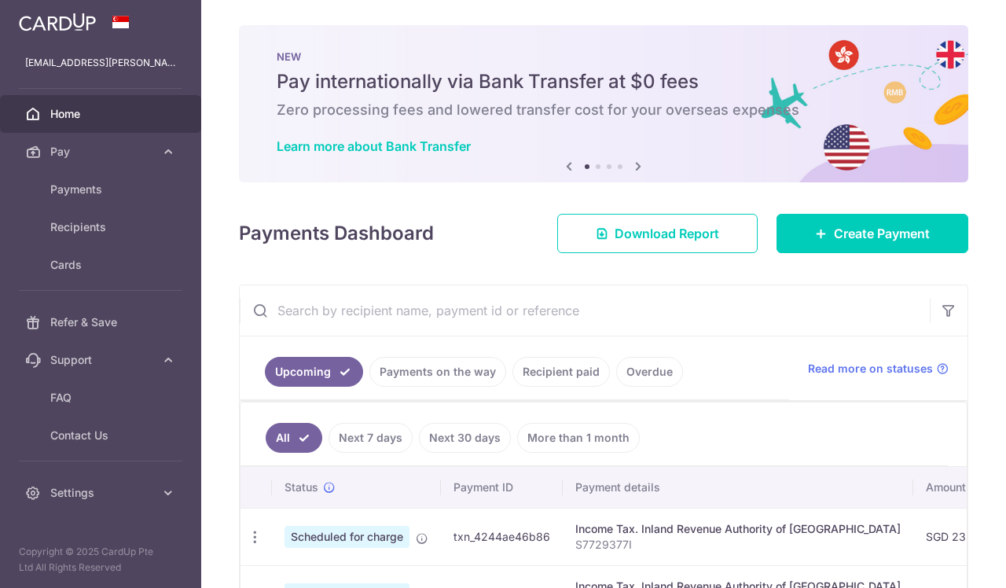
drag, startPoint x: 798, startPoint y: 41, endPoint x: 637, endPoint y: 164, distance: 202.5
click at [637, 164] on icon at bounding box center [638, 166] width 19 height 20
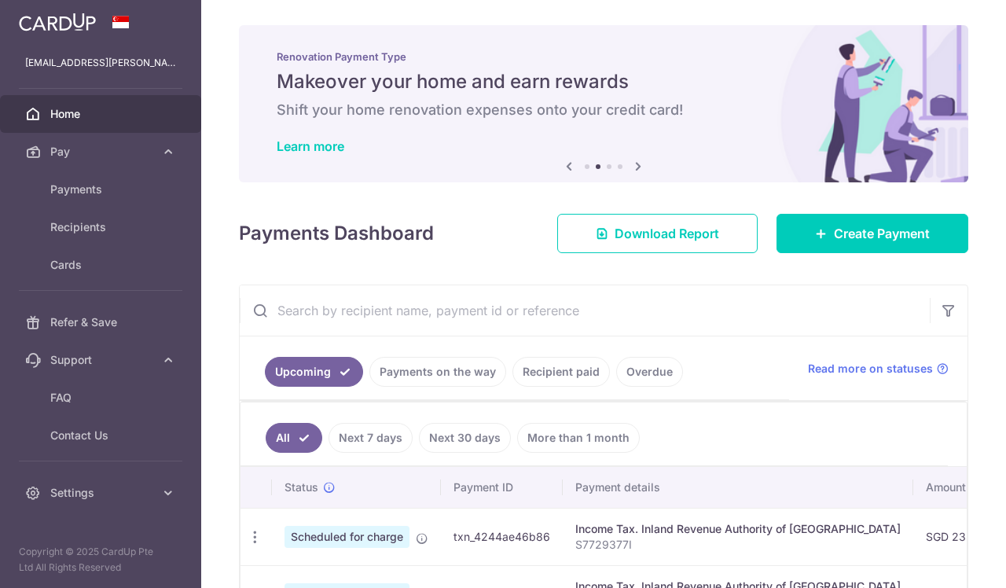
click at [637, 164] on icon at bounding box center [638, 166] width 19 height 20
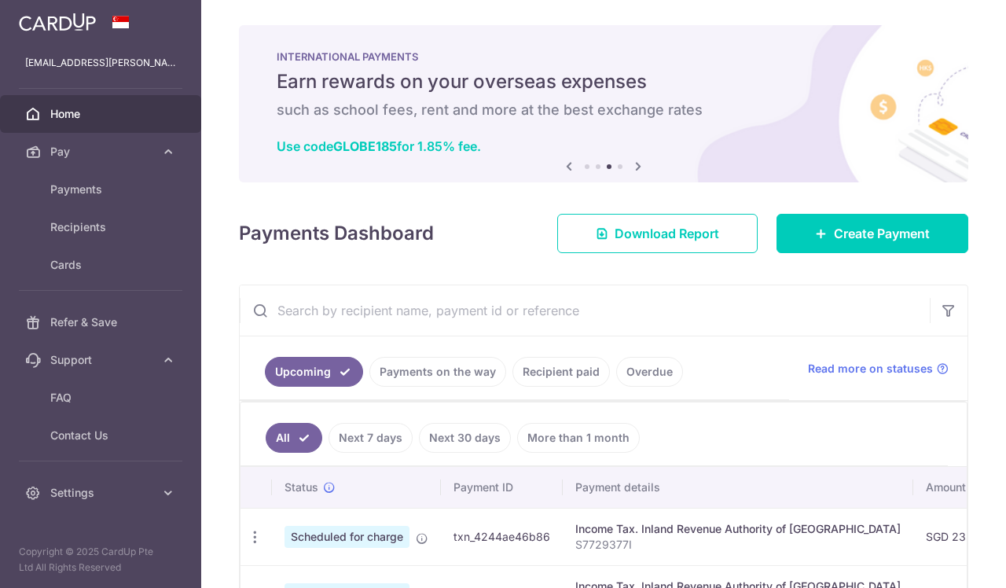
click at [637, 164] on icon at bounding box center [638, 166] width 19 height 20
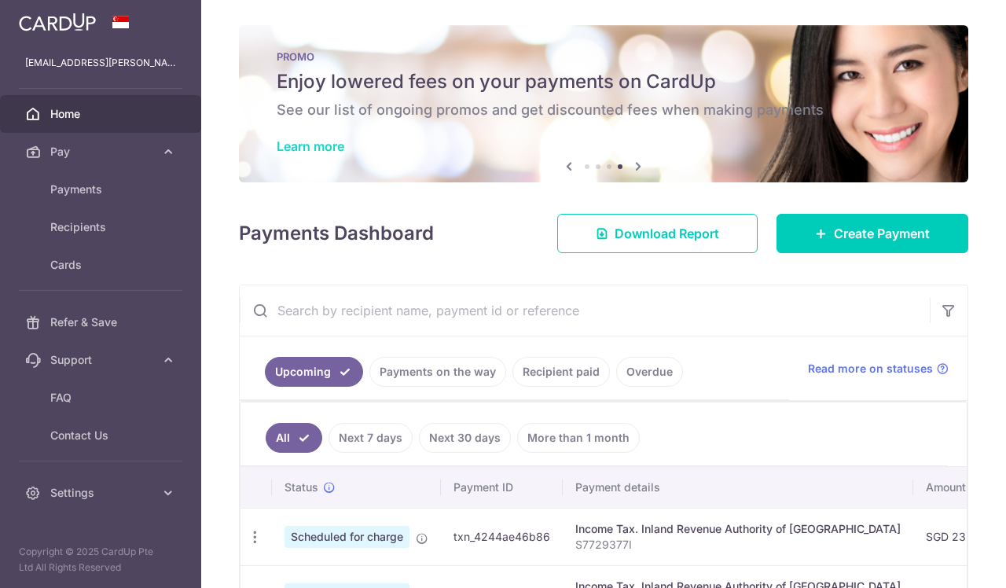
click at [335, 145] on link "Learn more" at bounding box center [311, 146] width 68 height 16
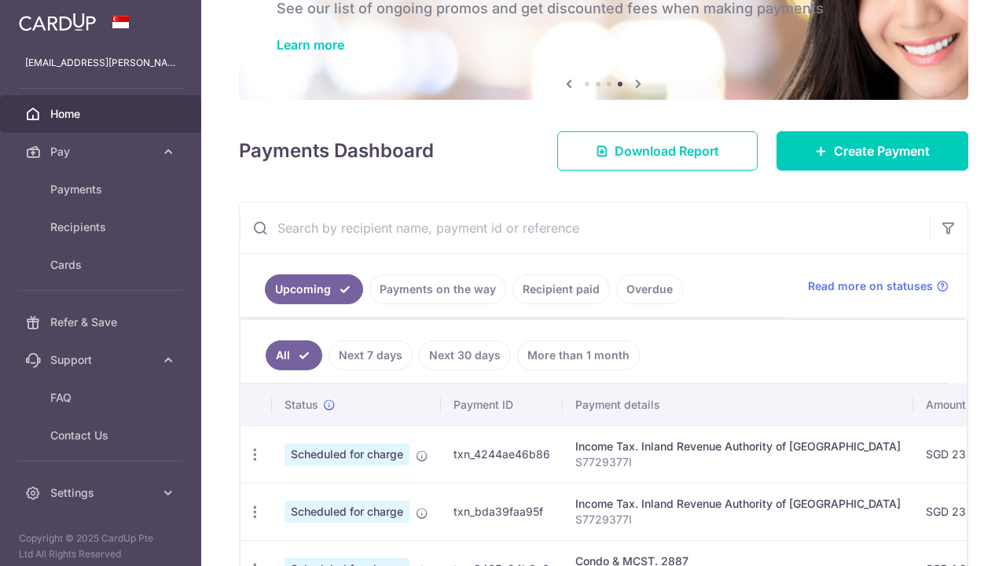
scroll to position [102, 0]
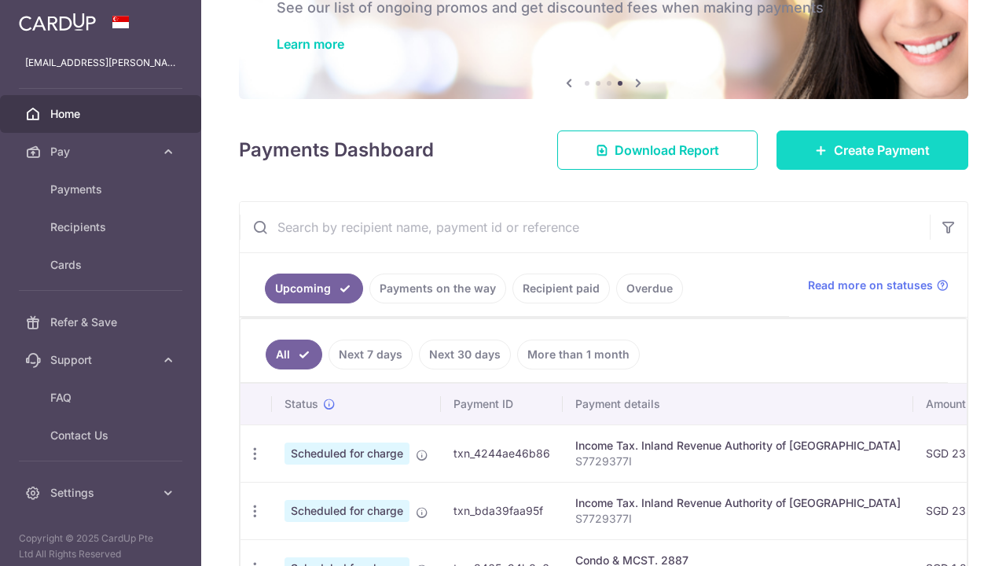
click at [859, 148] on span "Create Payment" at bounding box center [882, 150] width 96 height 19
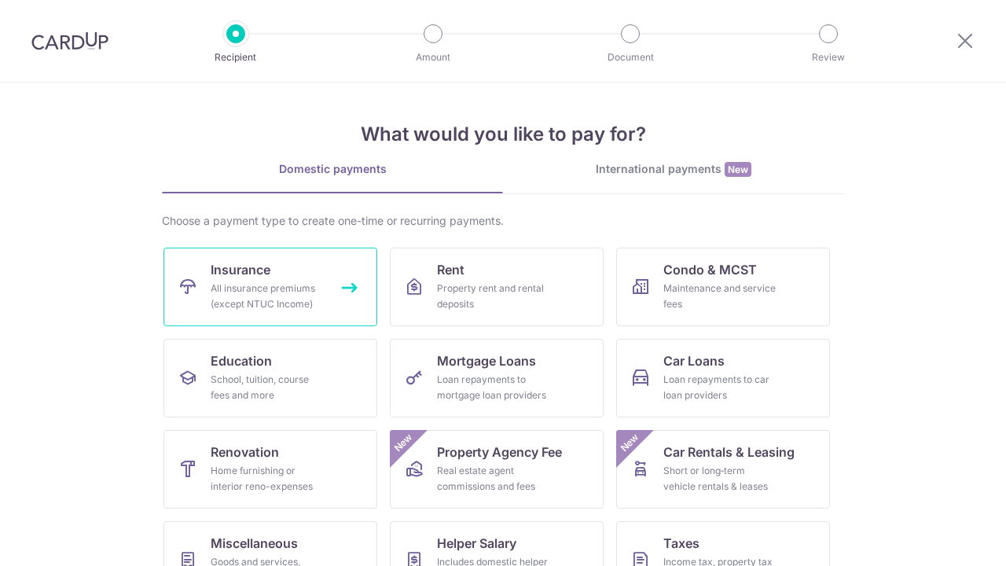
click at [277, 265] on link "Insurance All insurance premiums (except NTUC Income)" at bounding box center [271, 287] width 214 height 79
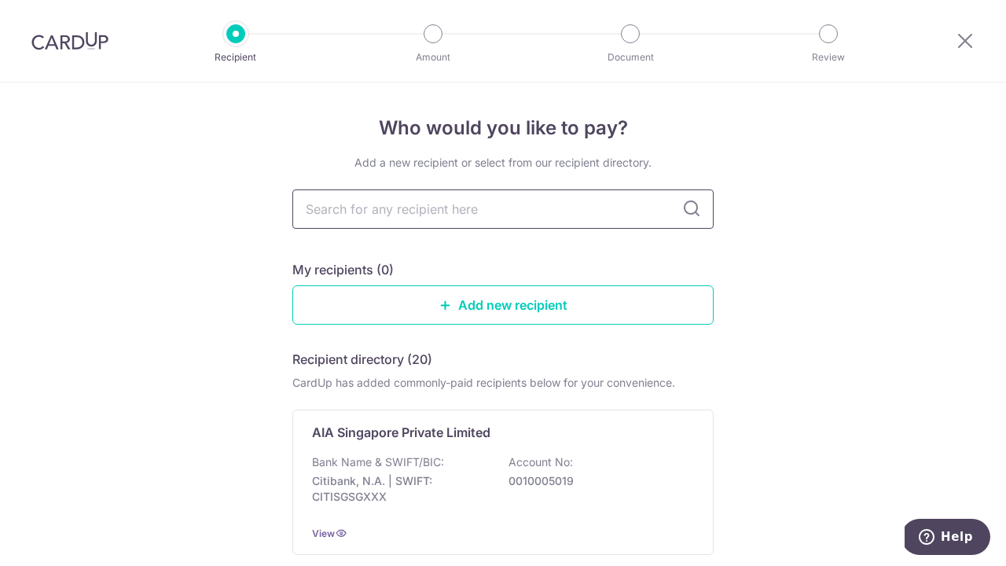
click at [435, 210] on input "text" at bounding box center [502, 208] width 421 height 39
type input "et"
type input "ei"
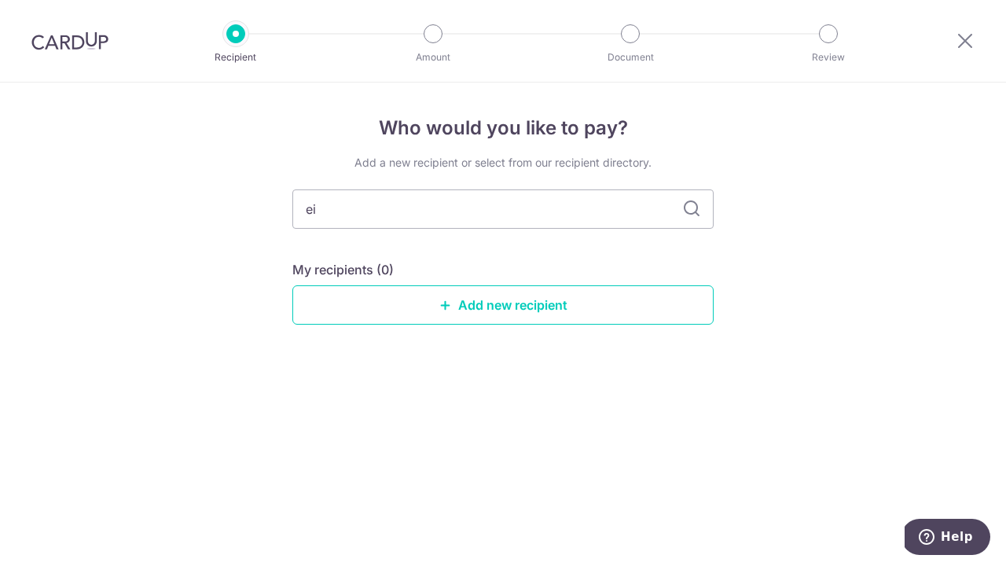
type input "e"
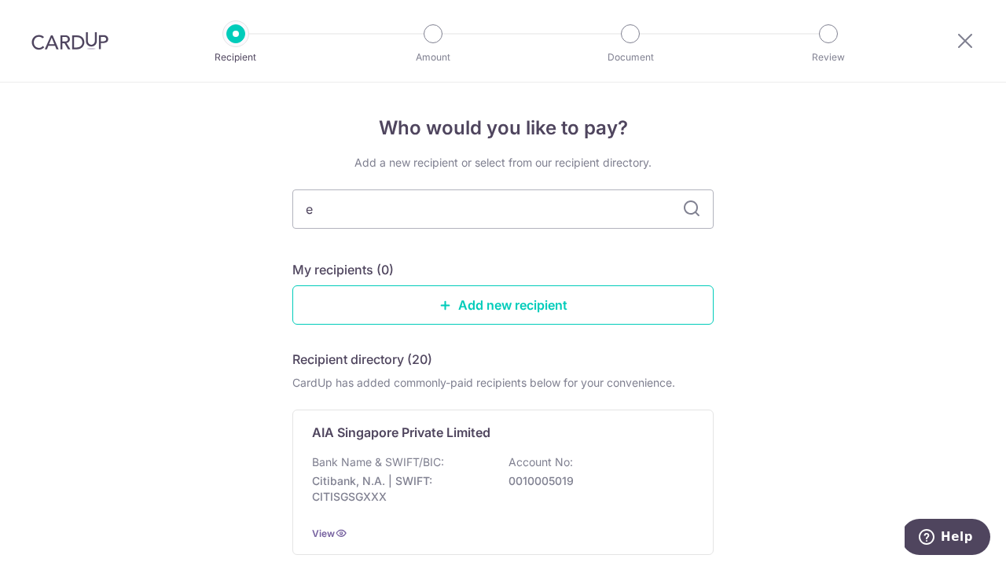
type input "et"
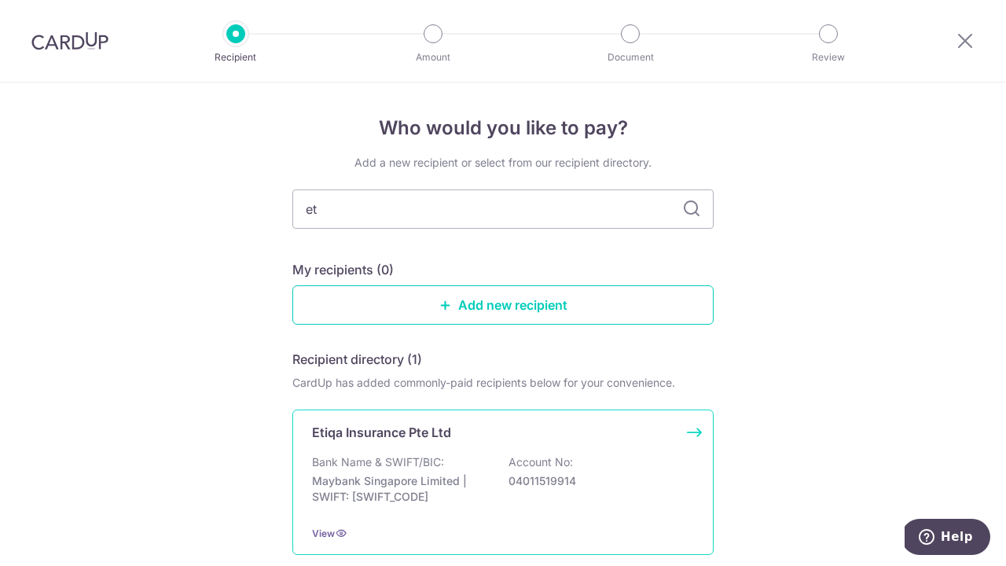
click at [472, 465] on div "Bank Name & SWIFT/BIC: Maybank Singapore Limited | SWIFT: [SWIFT_CODE] Account …" at bounding box center [503, 483] width 382 height 58
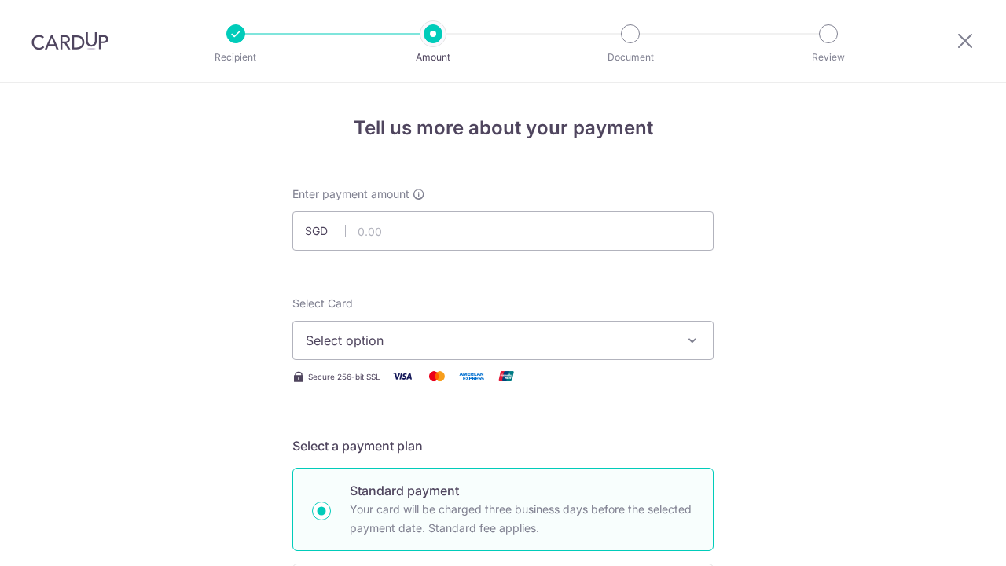
click at [479, 345] on span "Select option" at bounding box center [489, 340] width 366 height 19
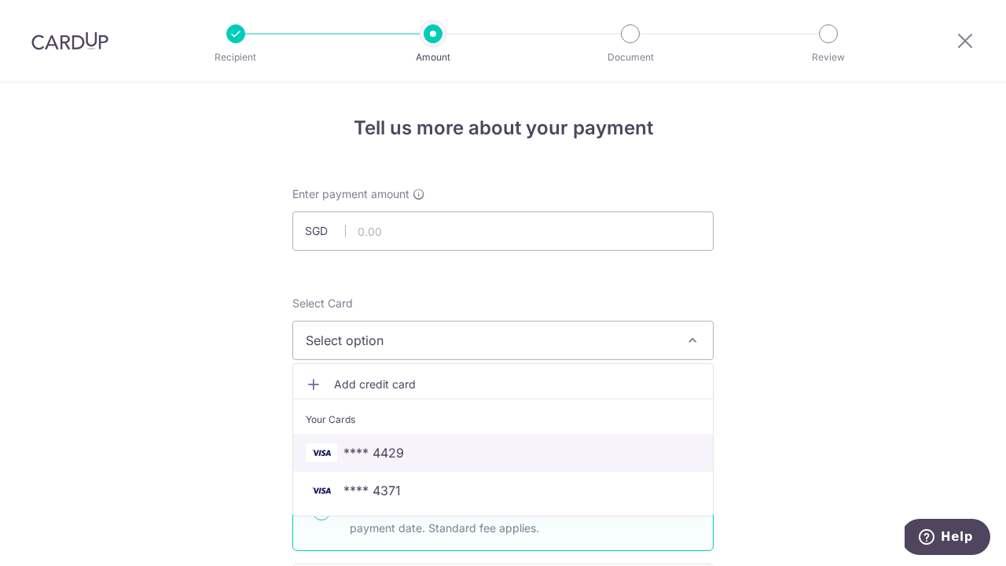
click at [449, 453] on span "**** 4429" at bounding box center [503, 452] width 395 height 19
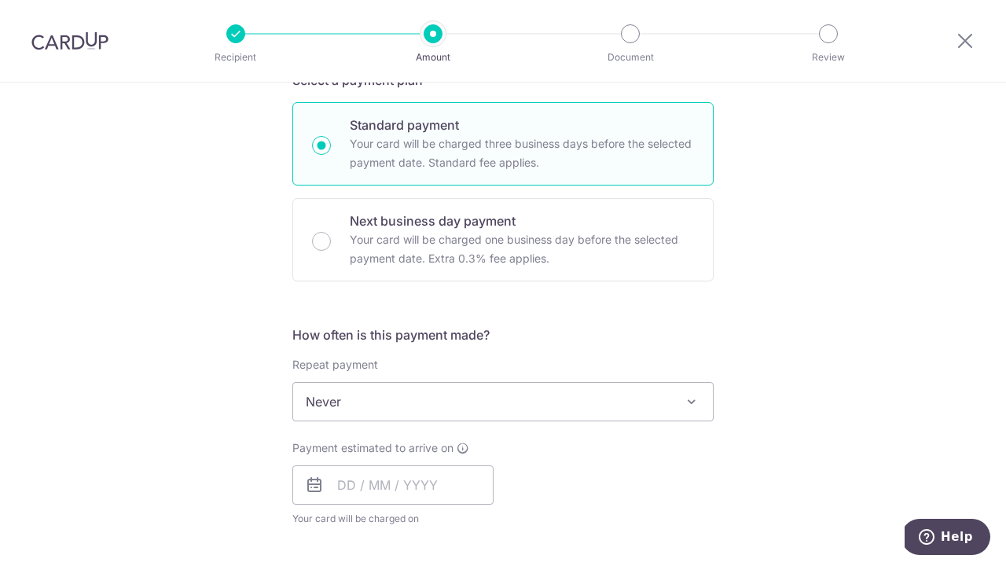
scroll to position [391, 0]
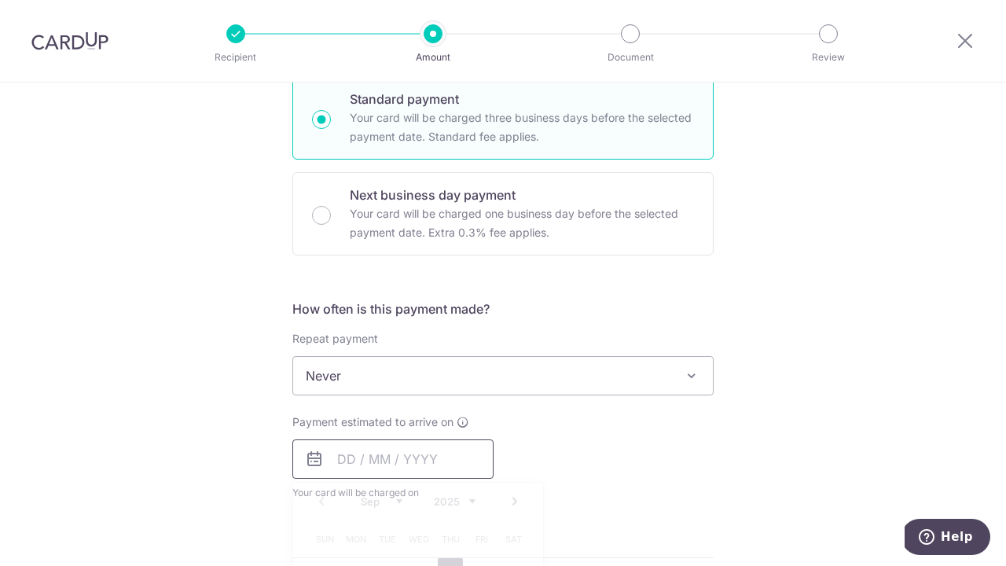
click at [403, 463] on input "text" at bounding box center [392, 458] width 201 height 39
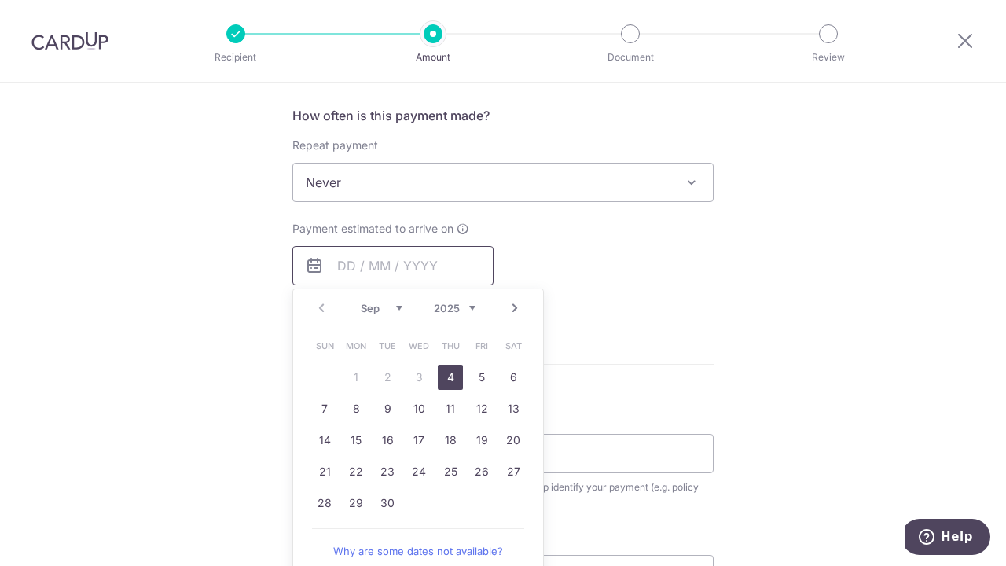
scroll to position [588, 0]
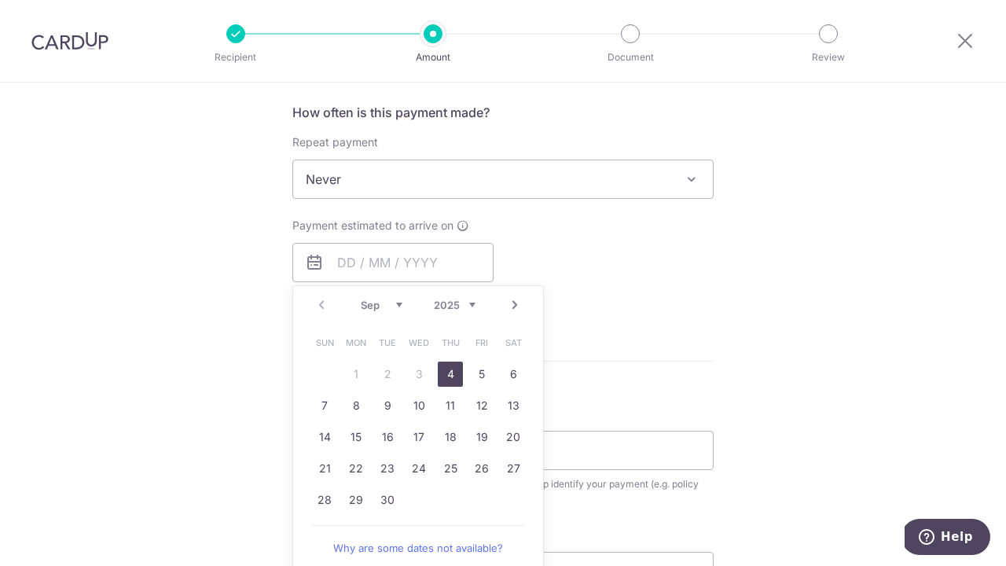
click at [450, 371] on link "4" at bounding box center [450, 374] width 25 height 25
type input "[DATE]"
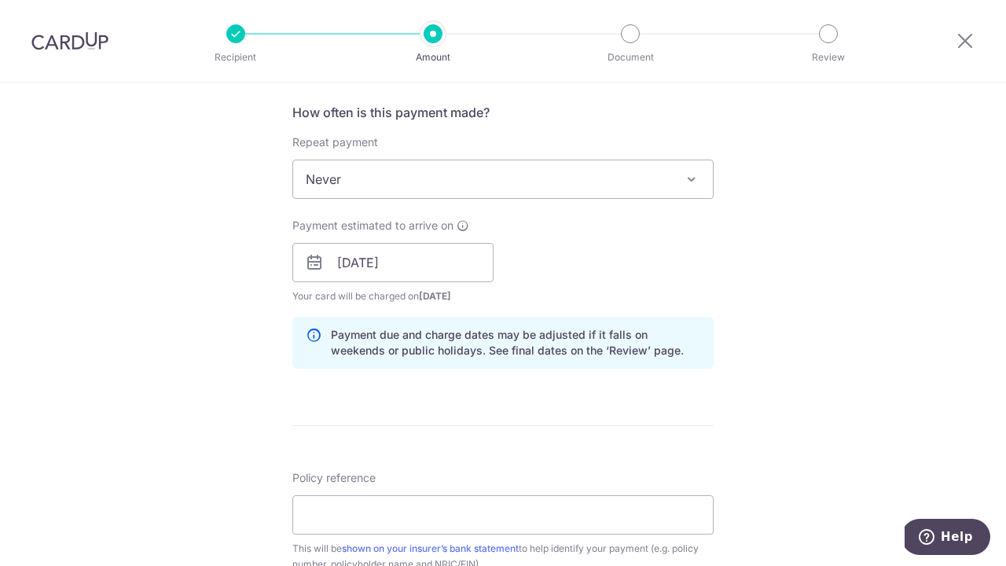
click at [627, 178] on span "Never" at bounding box center [503, 179] width 420 height 38
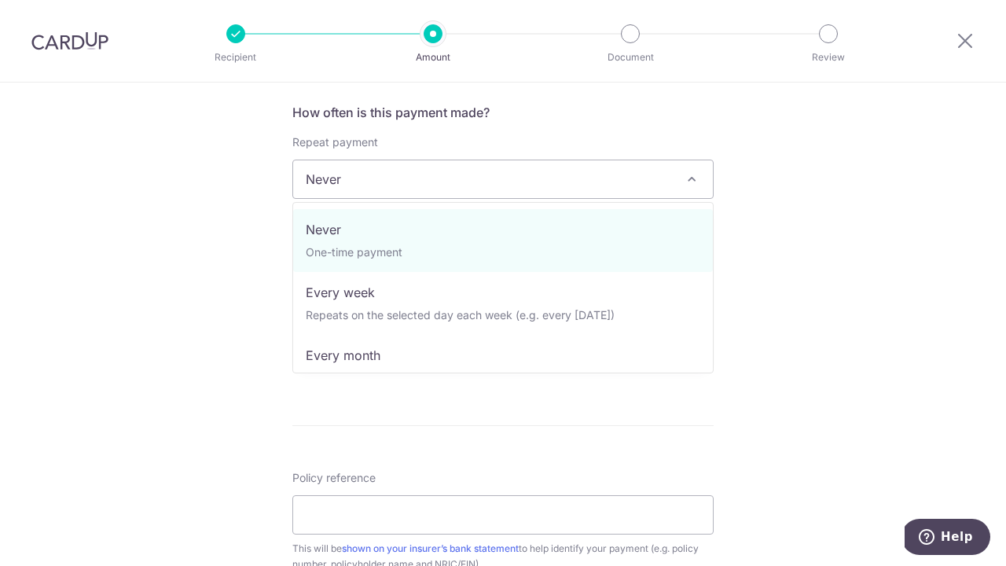
click at [786, 307] on div "Tell us more about your payment Enter payment amount SGD Select Card **** 4429 …" at bounding box center [503, 238] width 1006 height 1486
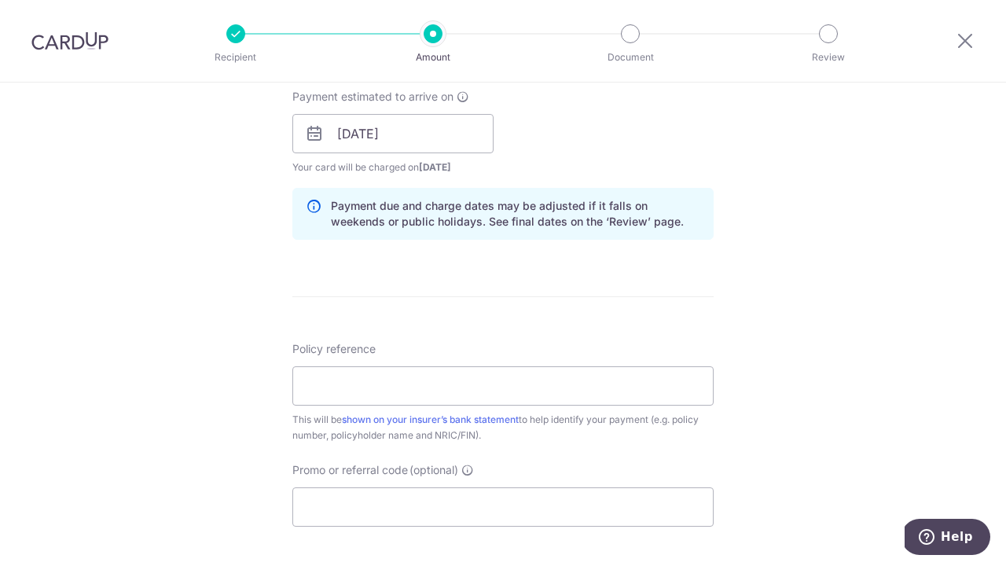
scroll to position [744, 0]
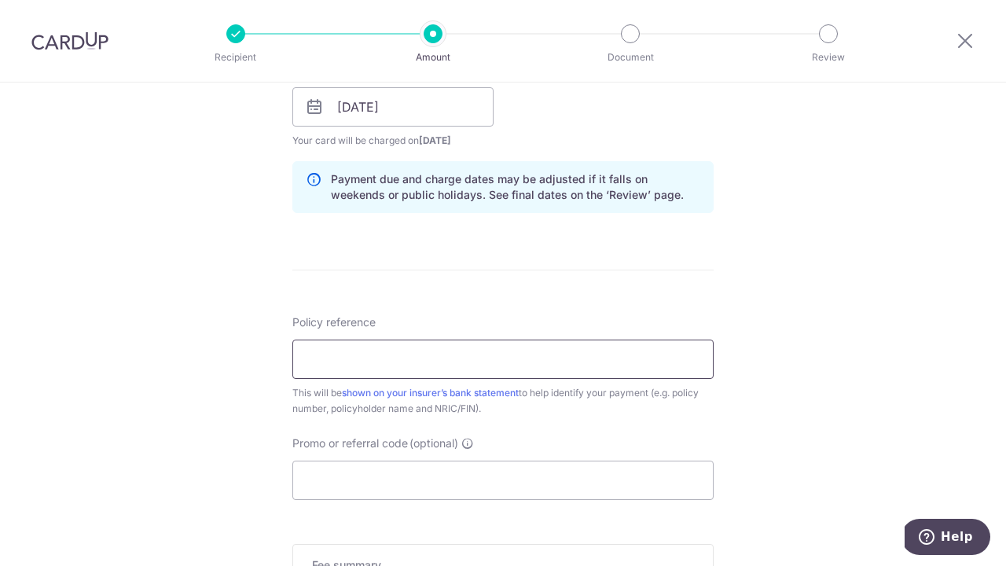
click at [448, 351] on input "Policy reference" at bounding box center [502, 359] width 421 height 39
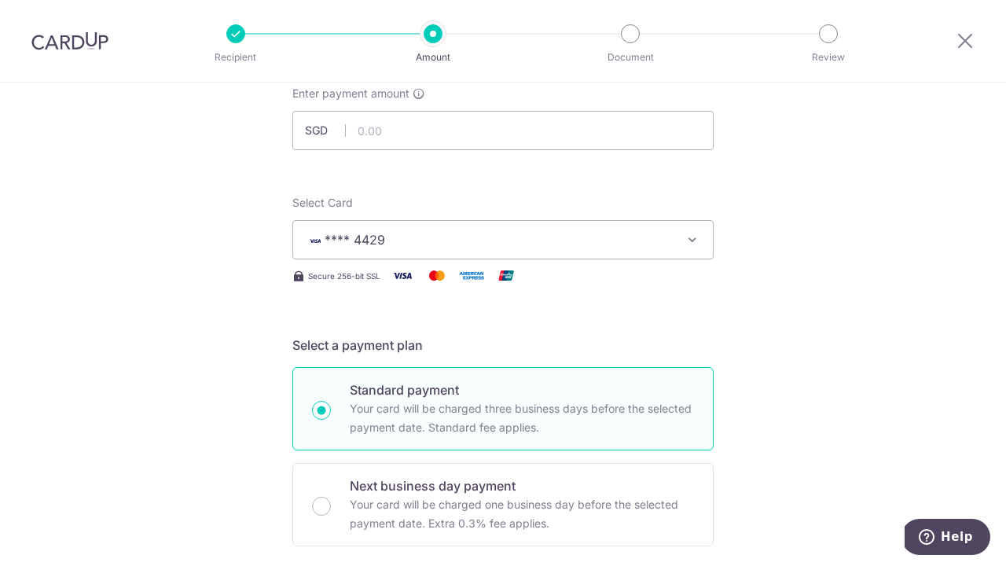
scroll to position [87, 0]
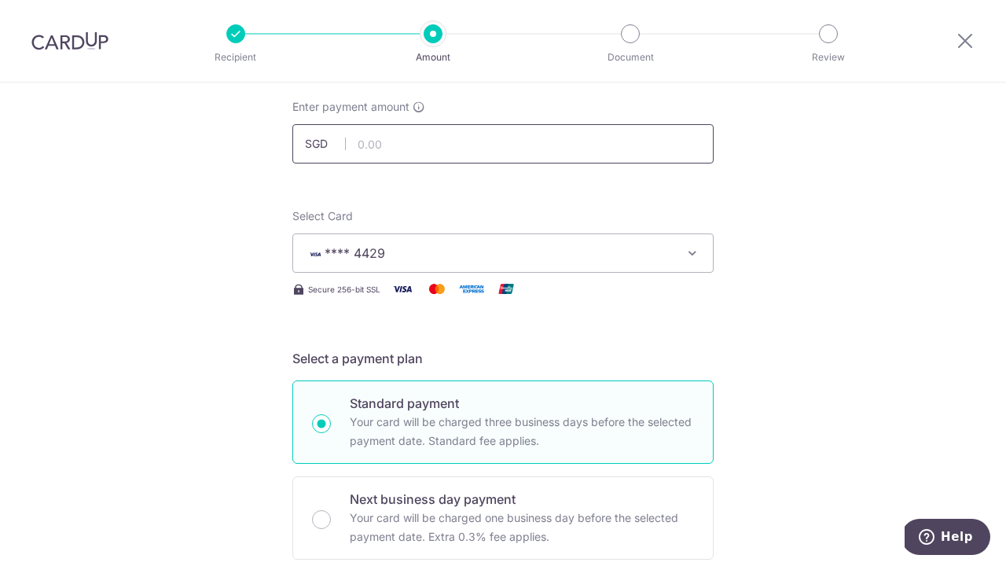
click at [457, 141] on input "text" at bounding box center [502, 143] width 421 height 39
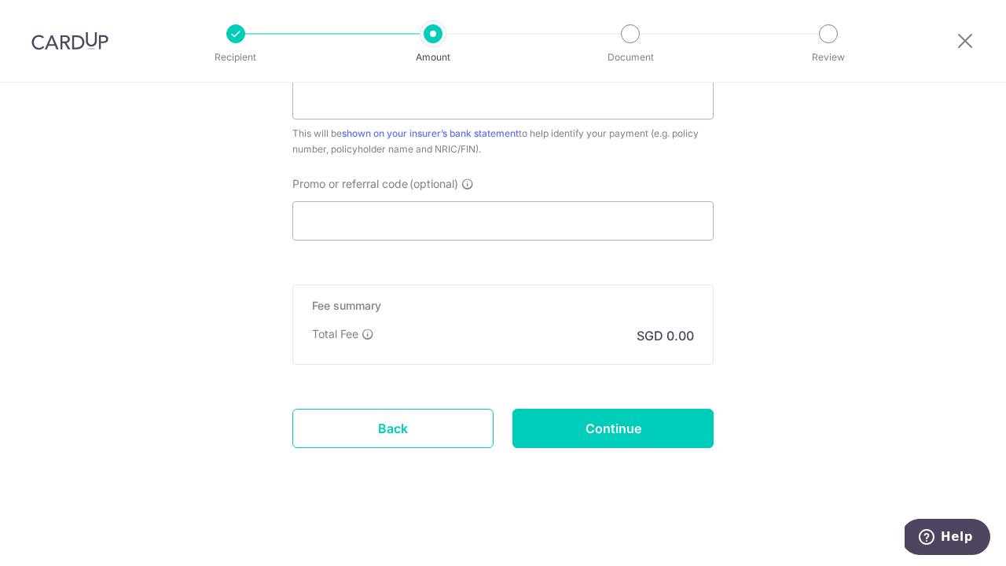
scroll to position [1003, 0]
type input "480.00"
click at [514, 211] on input "Promo or referral code (optional)" at bounding box center [502, 220] width 421 height 39
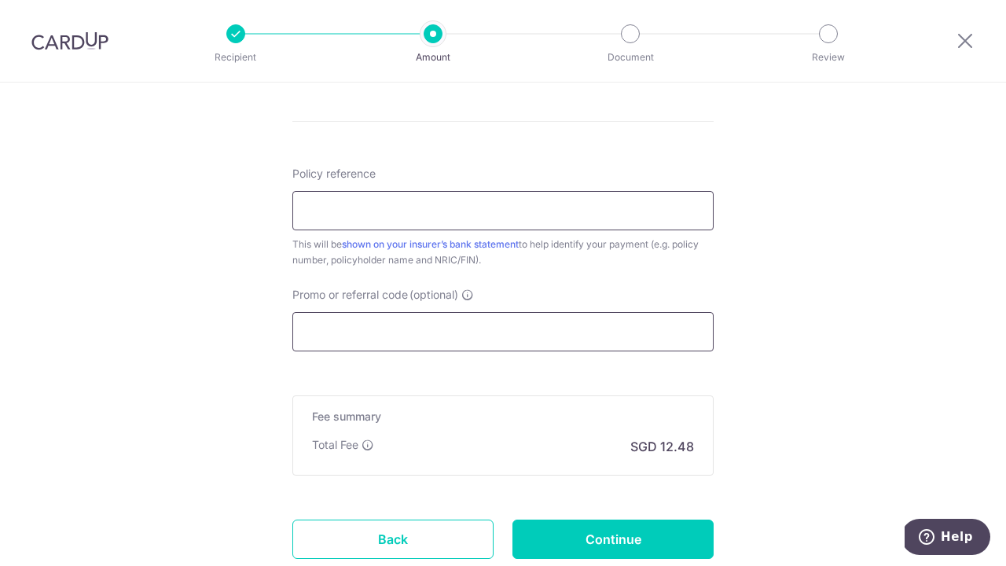
paste input "OFF225"
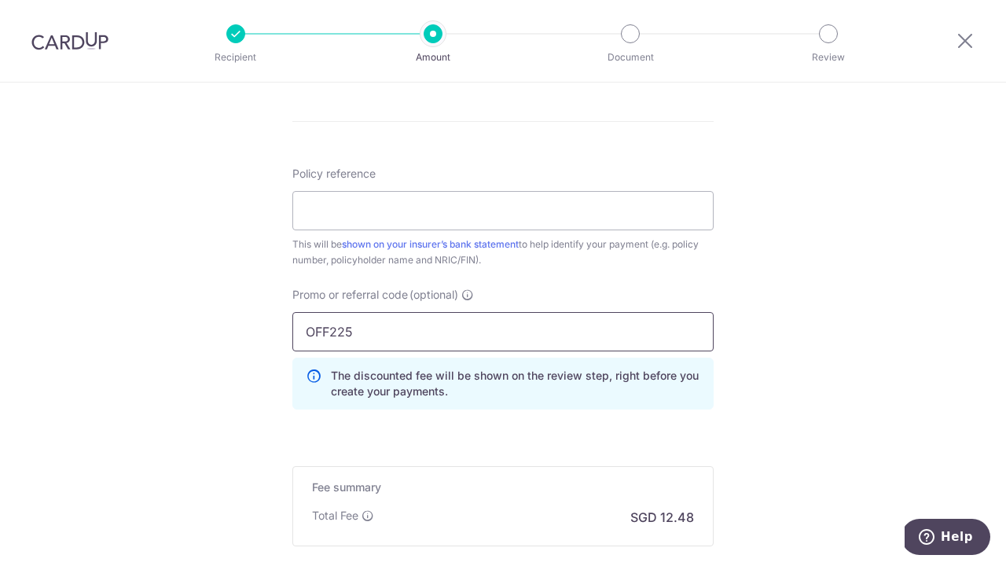
type input "OFF225"
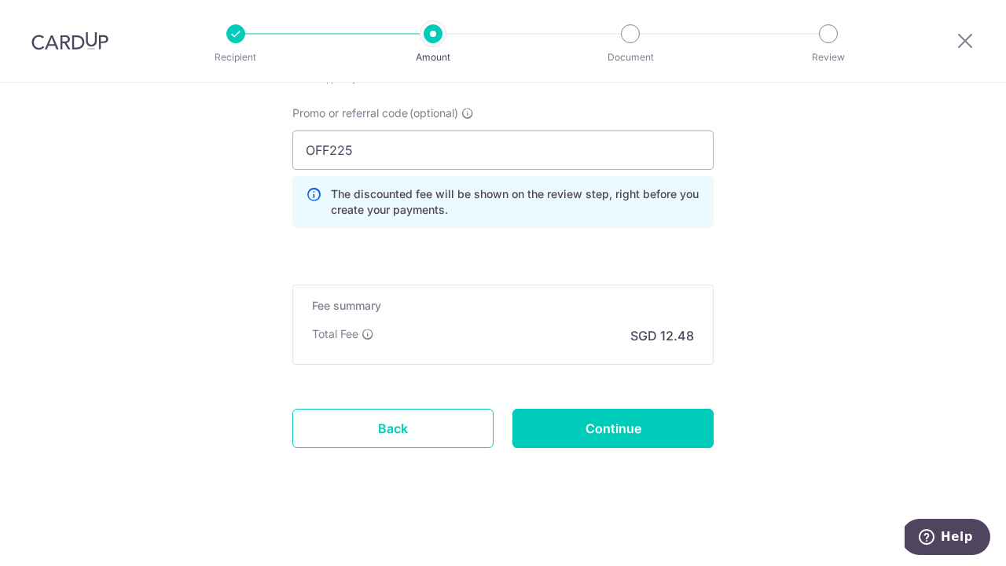
scroll to position [1074, 0]
click at [593, 436] on input "Continue" at bounding box center [613, 428] width 201 height 39
type input "Create Schedule"
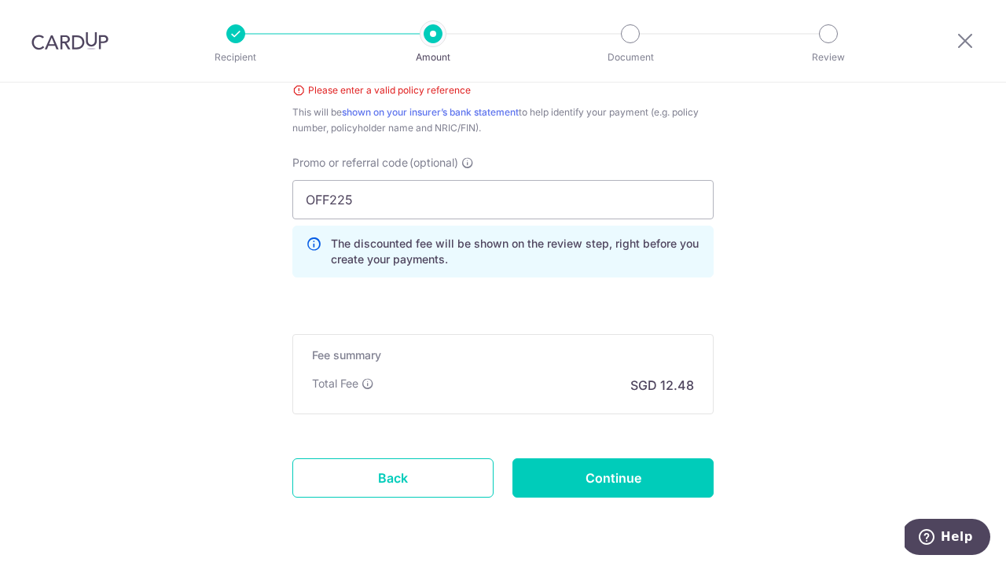
scroll to position [843, 0]
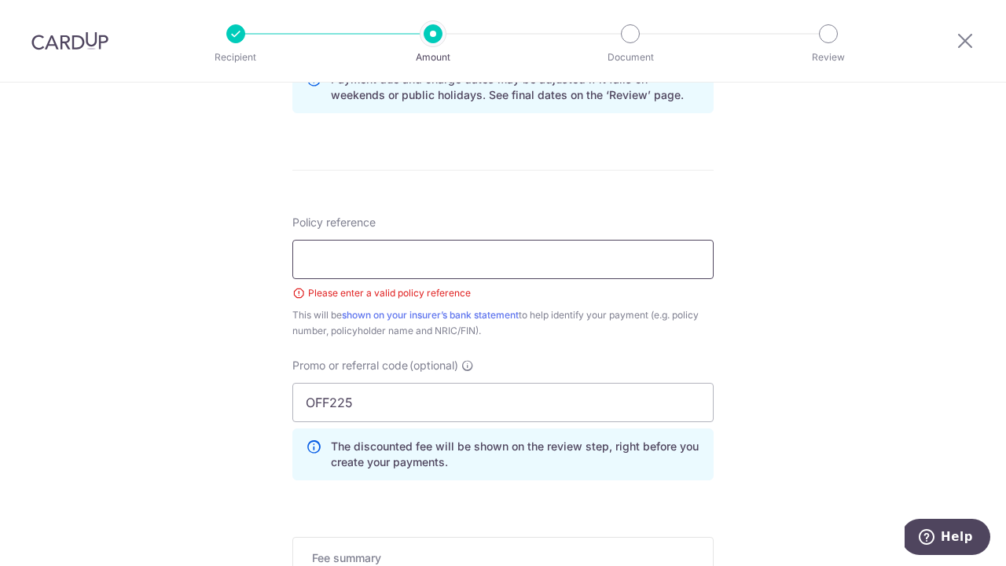
click at [488, 265] on input "Policy reference" at bounding box center [502, 259] width 421 height 39
type input "600"
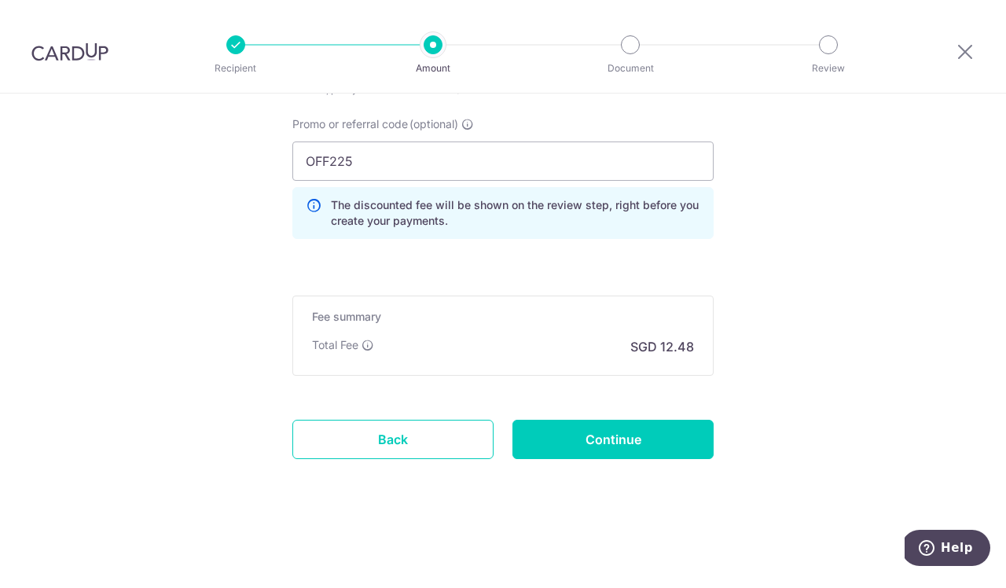
scroll to position [1074, 0]
